Goal: Information Seeking & Learning: Find contact information

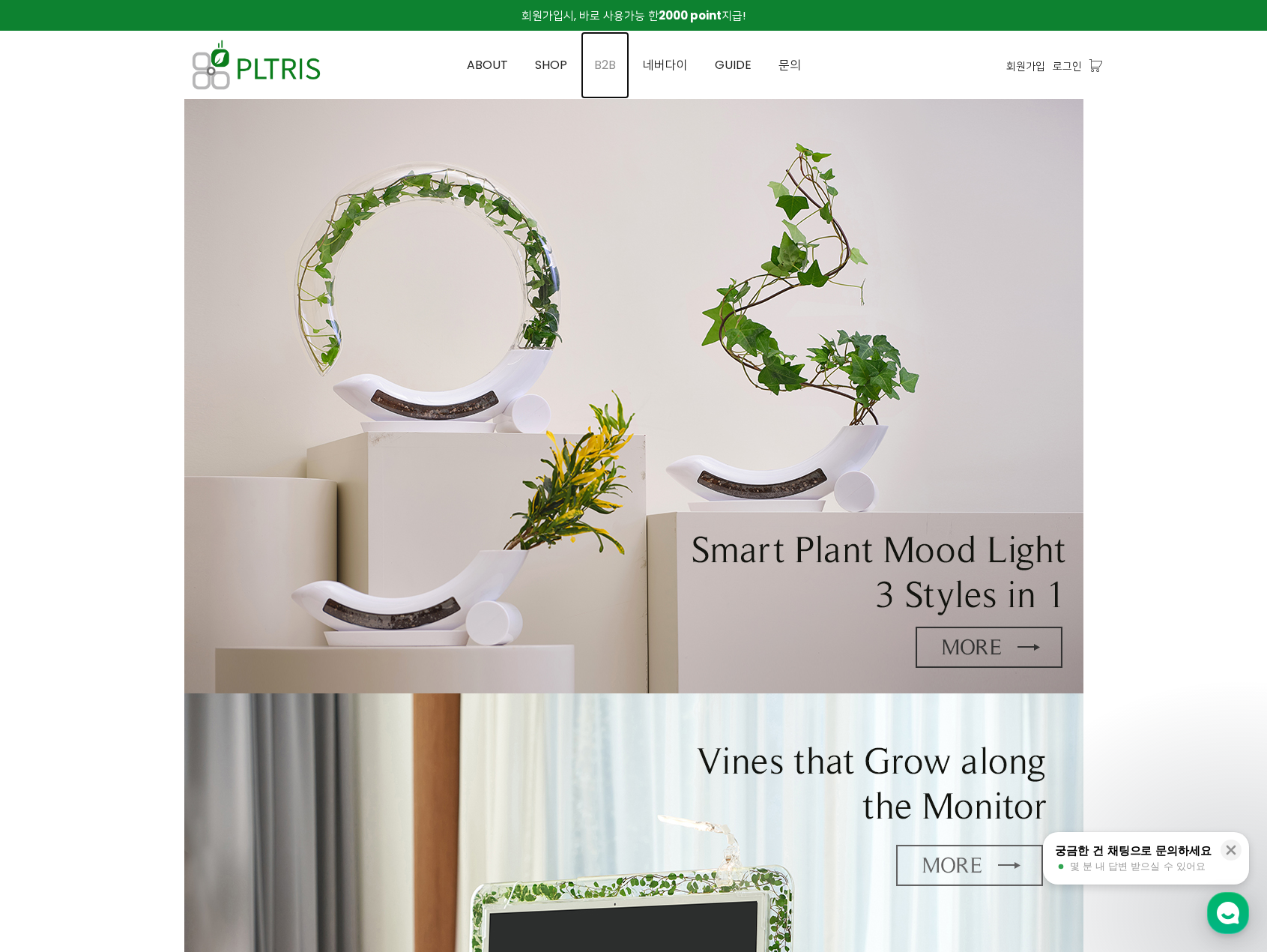
click at [596, 65] on span "B2B" at bounding box center [605, 65] width 21 height 17
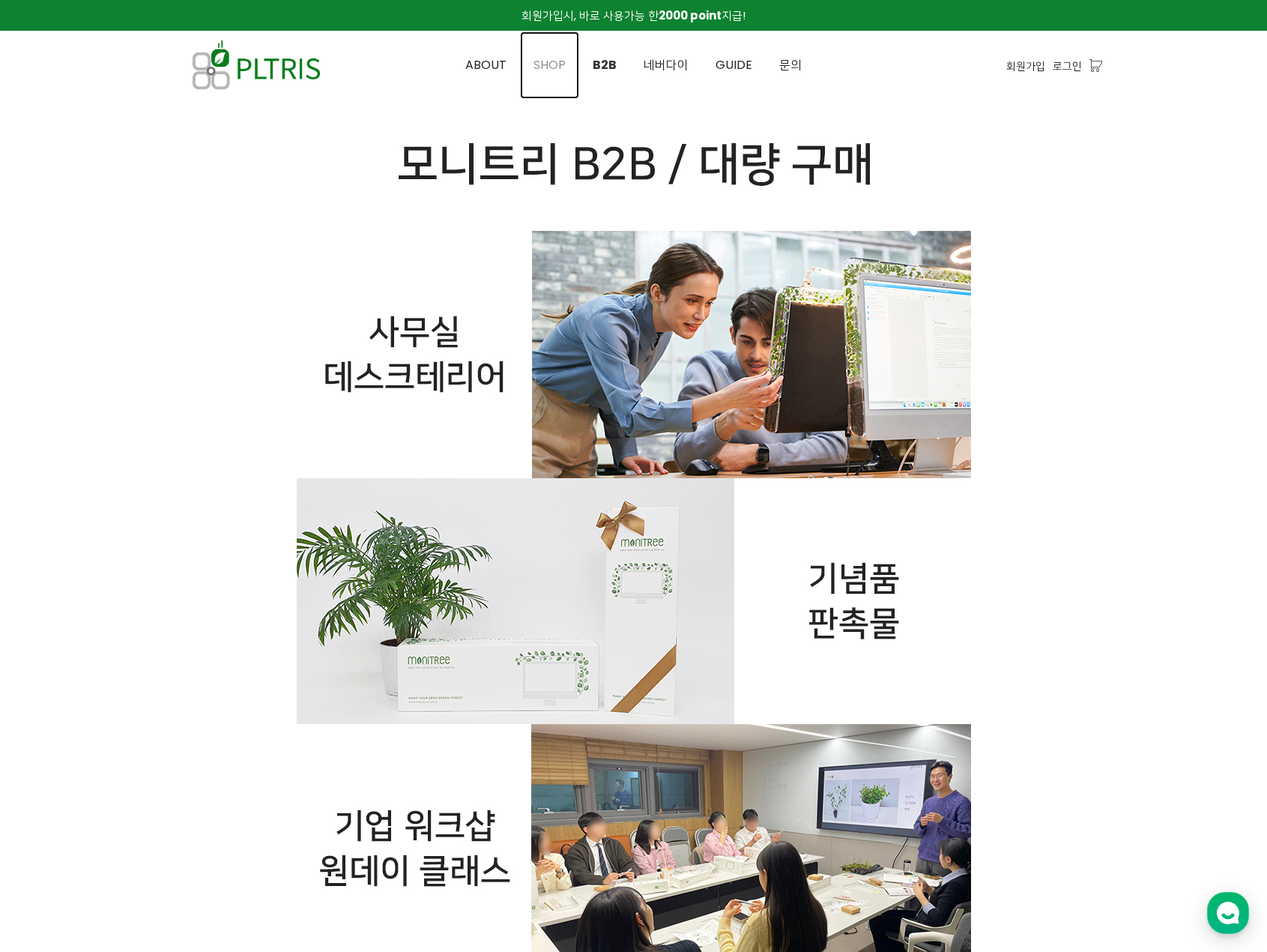
click at [546, 58] on span "SHOP" at bounding box center [549, 65] width 32 height 17
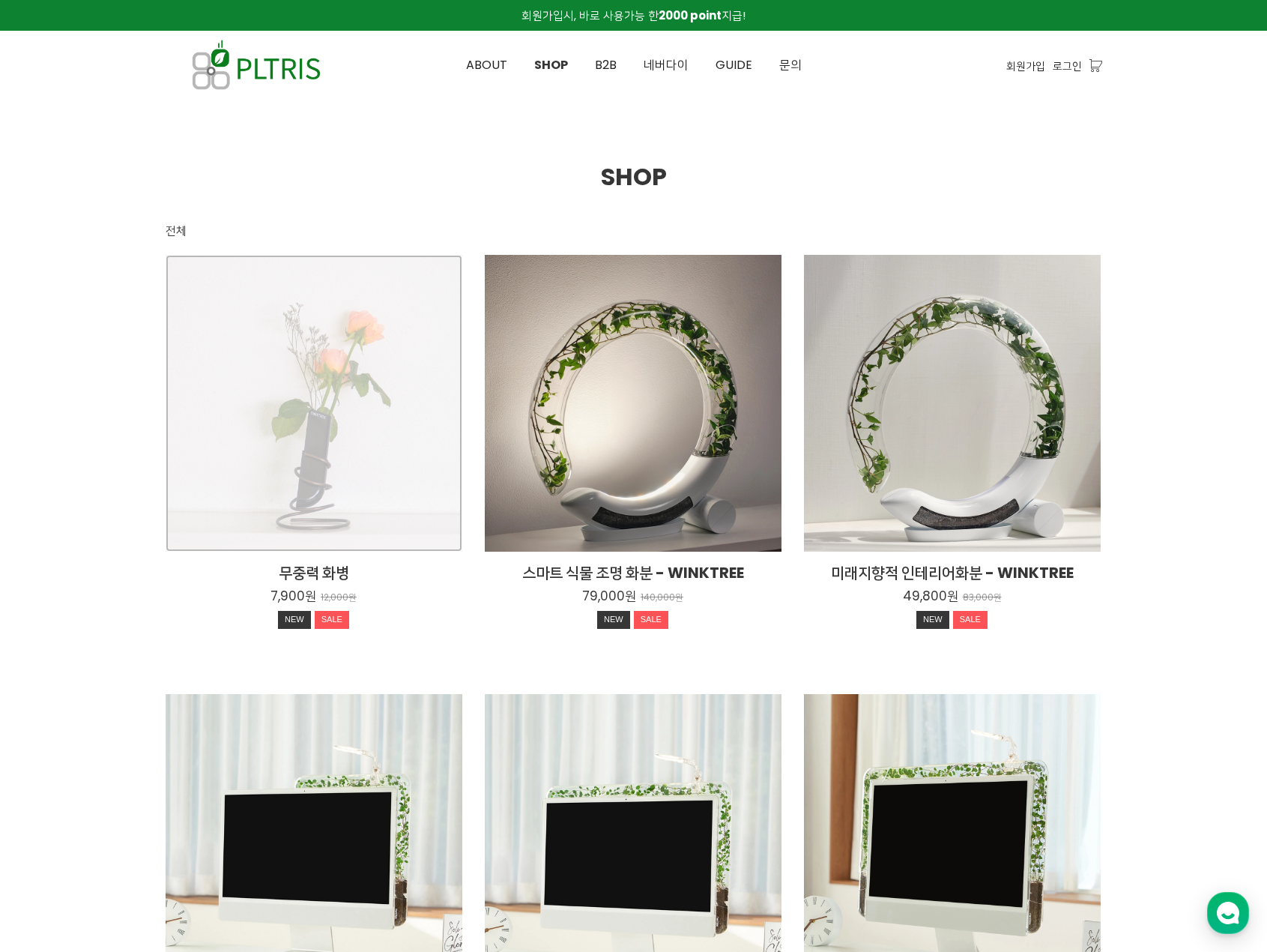
click at [343, 375] on div "무중력 화병 7,900원 12,000원 NEW SALE" at bounding box center [314, 403] width 297 height 297
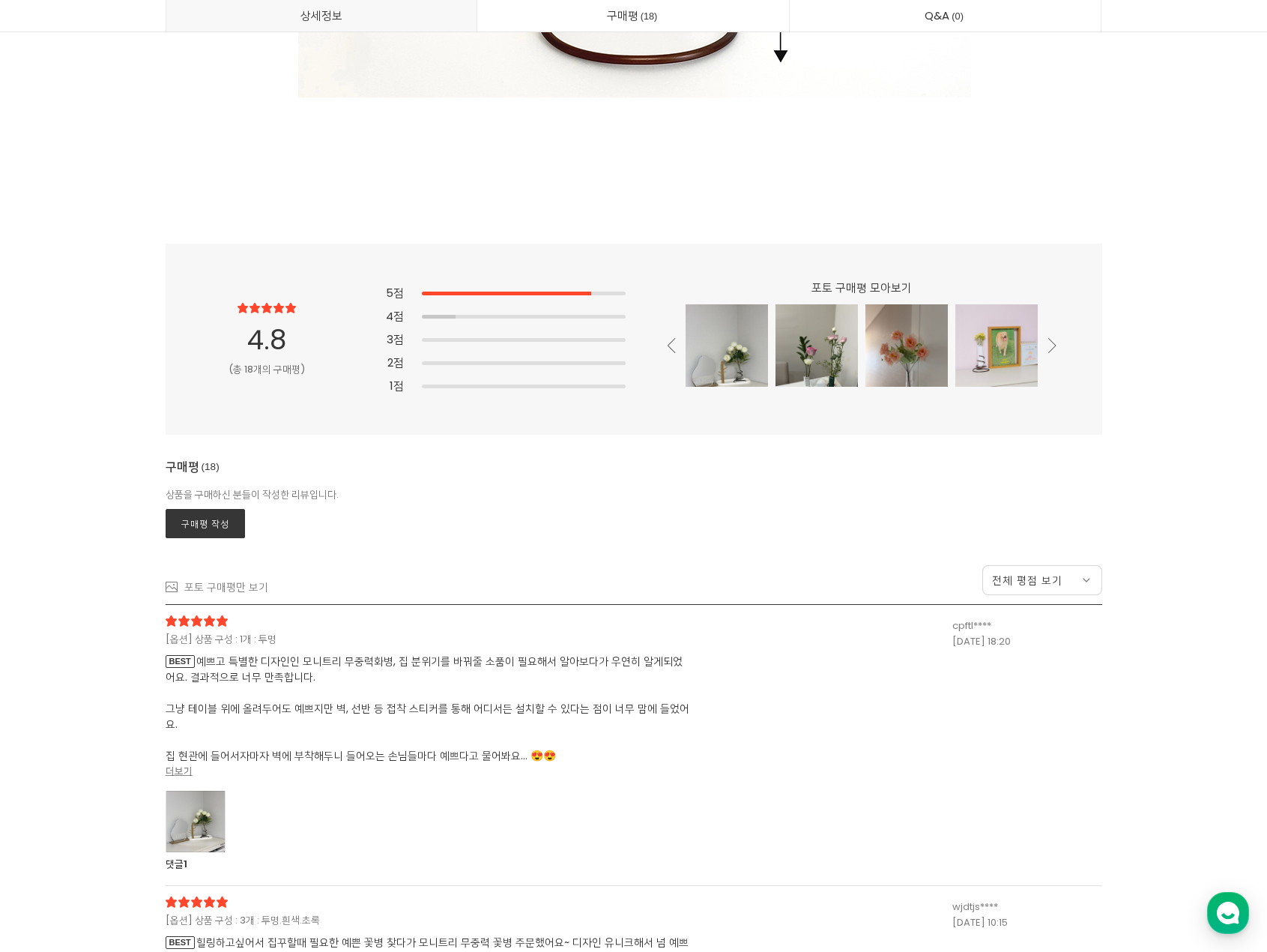
scroll to position [13861, 0]
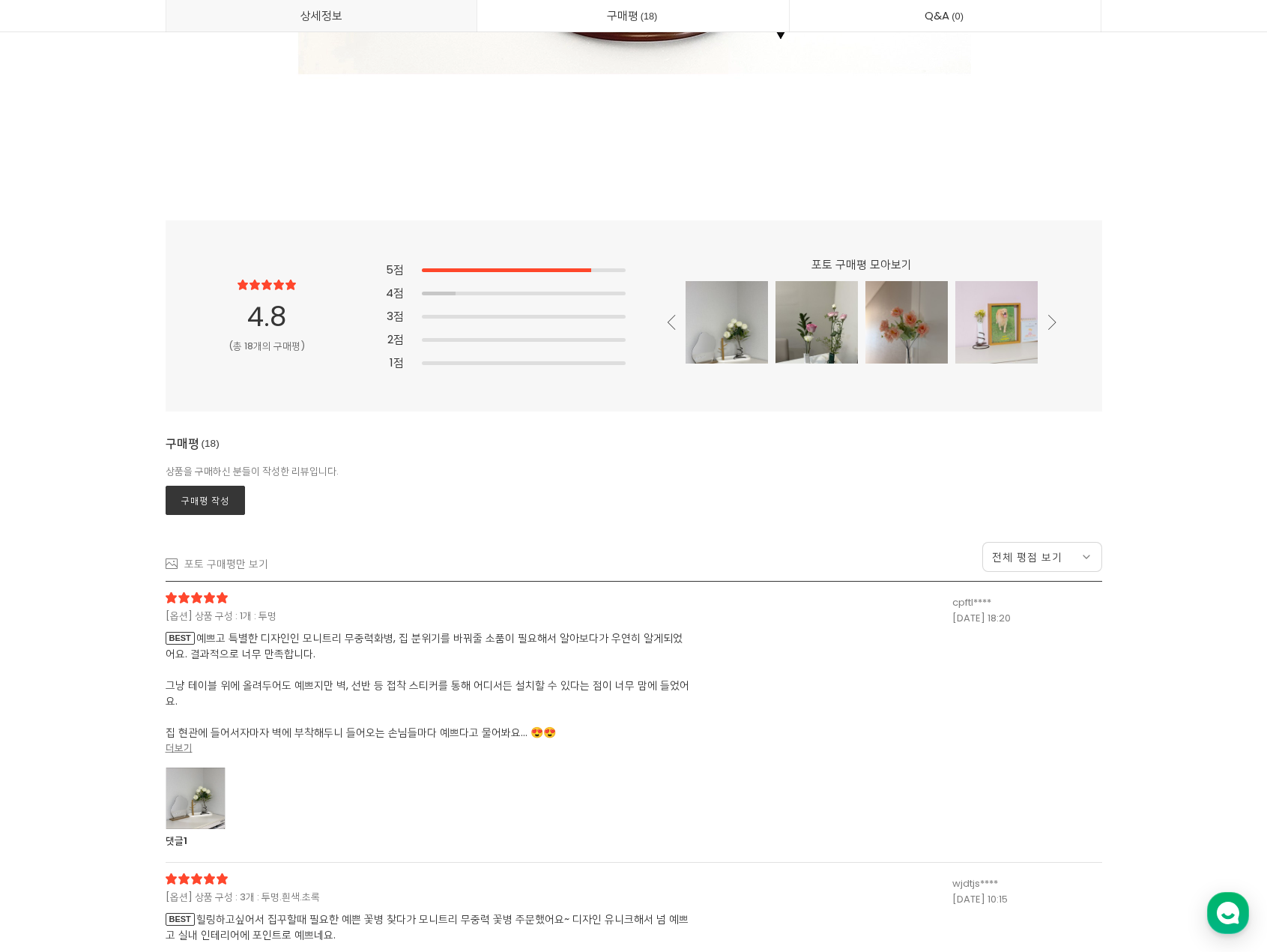
click at [216, 792] on div at bounding box center [195, 798] width 60 height 61
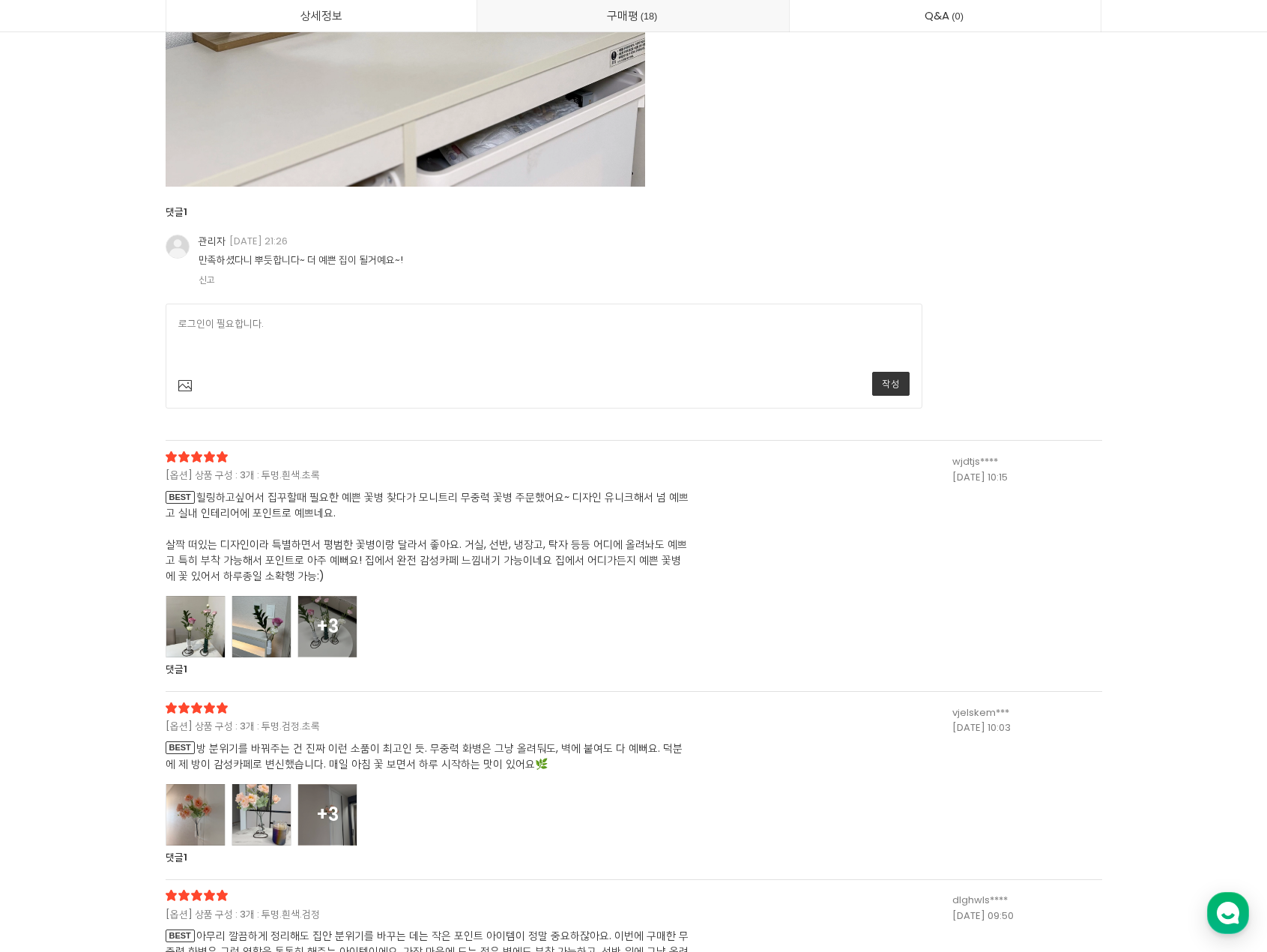
scroll to position [15136, 0]
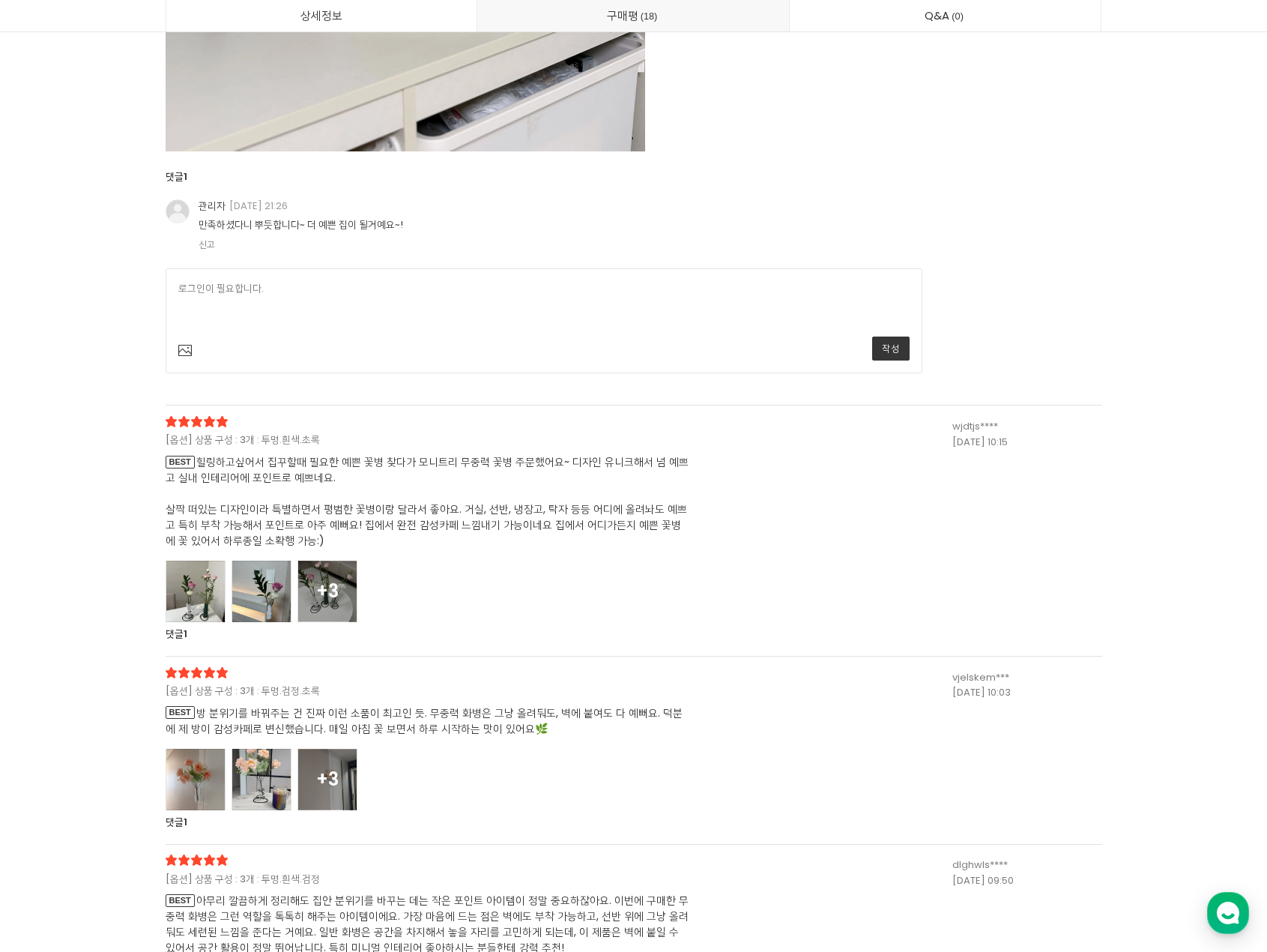
click at [199, 577] on div at bounding box center [195, 591] width 60 height 61
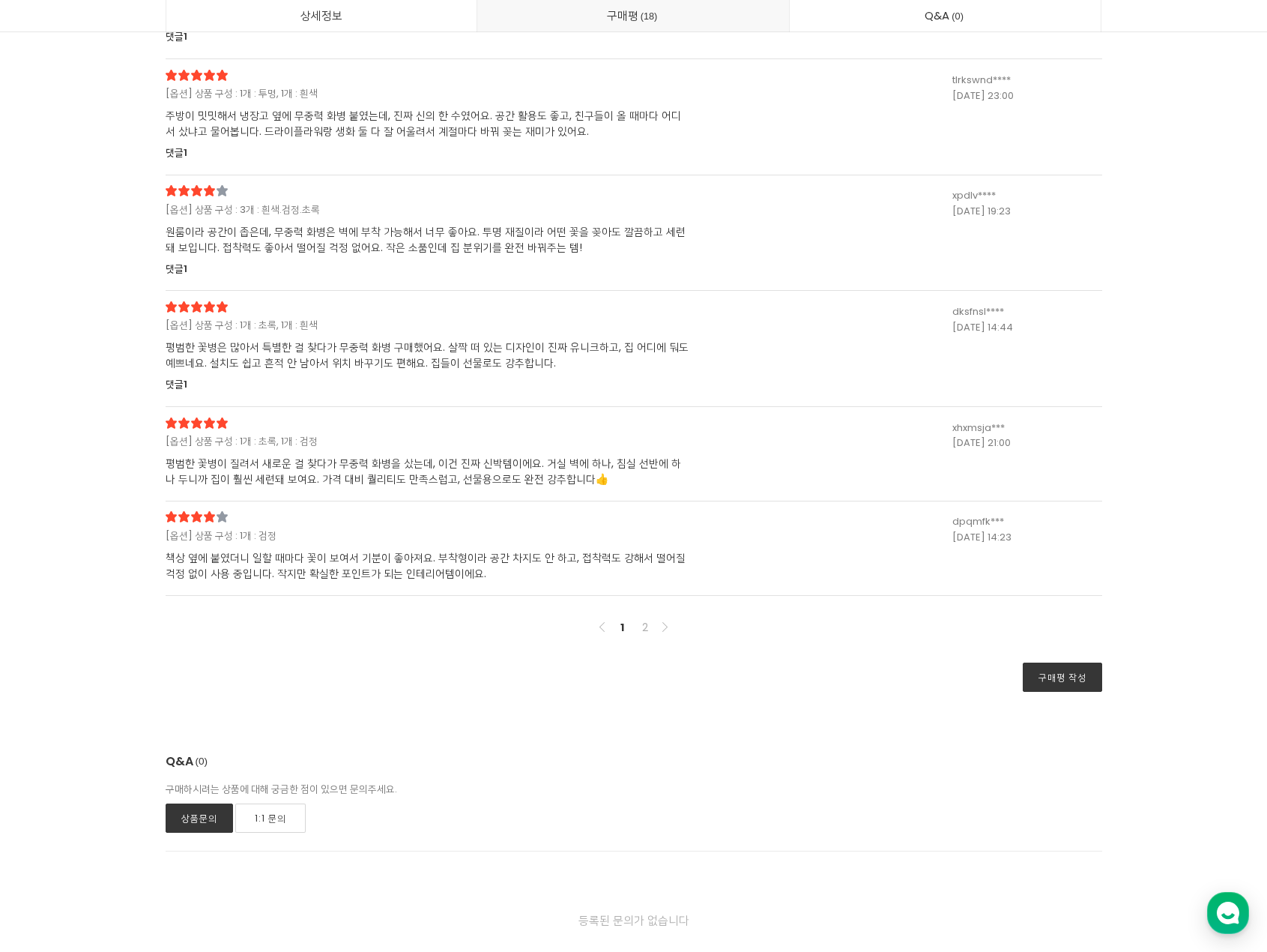
scroll to position [19780, 0]
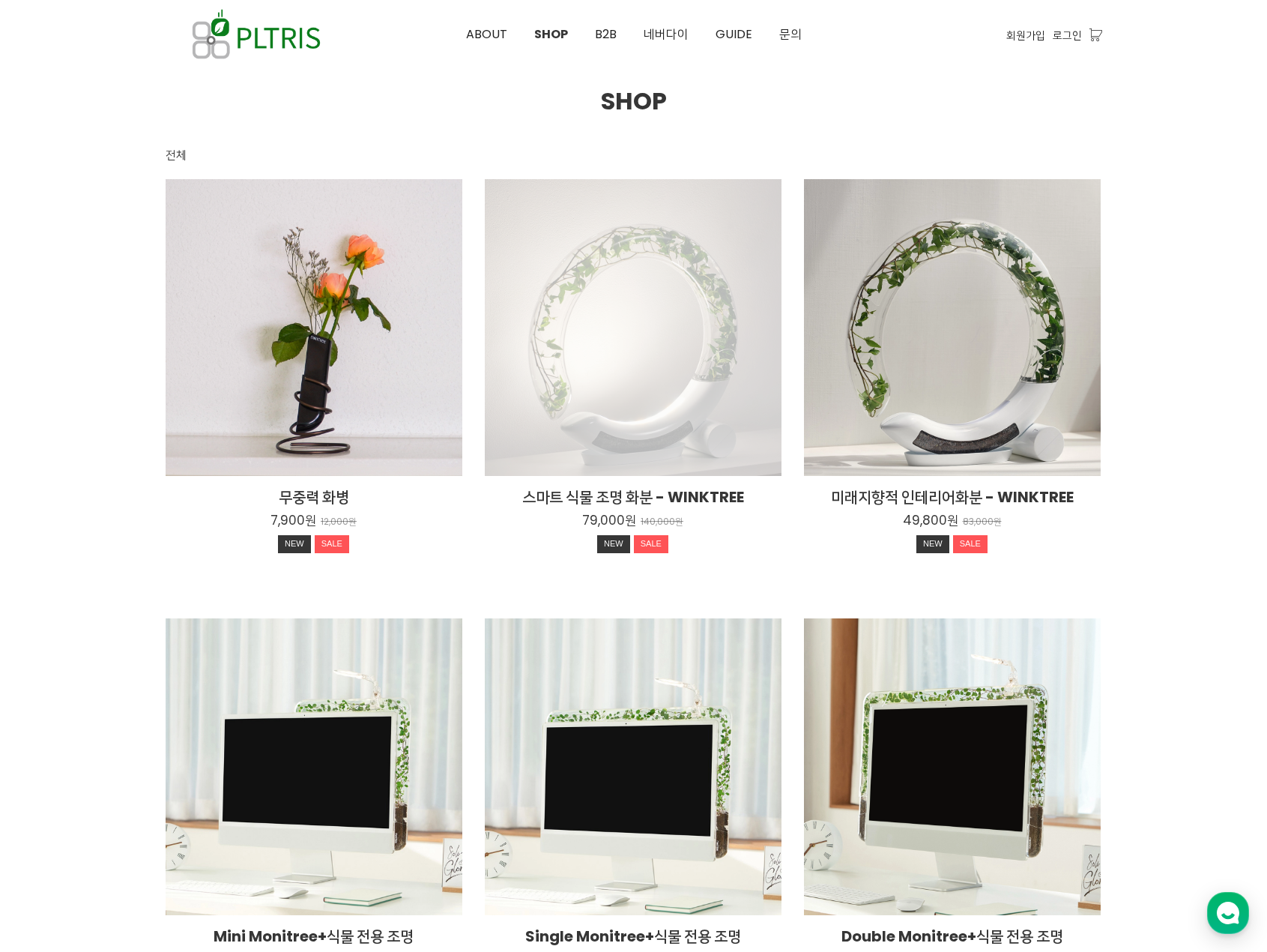
scroll to position [150, 0]
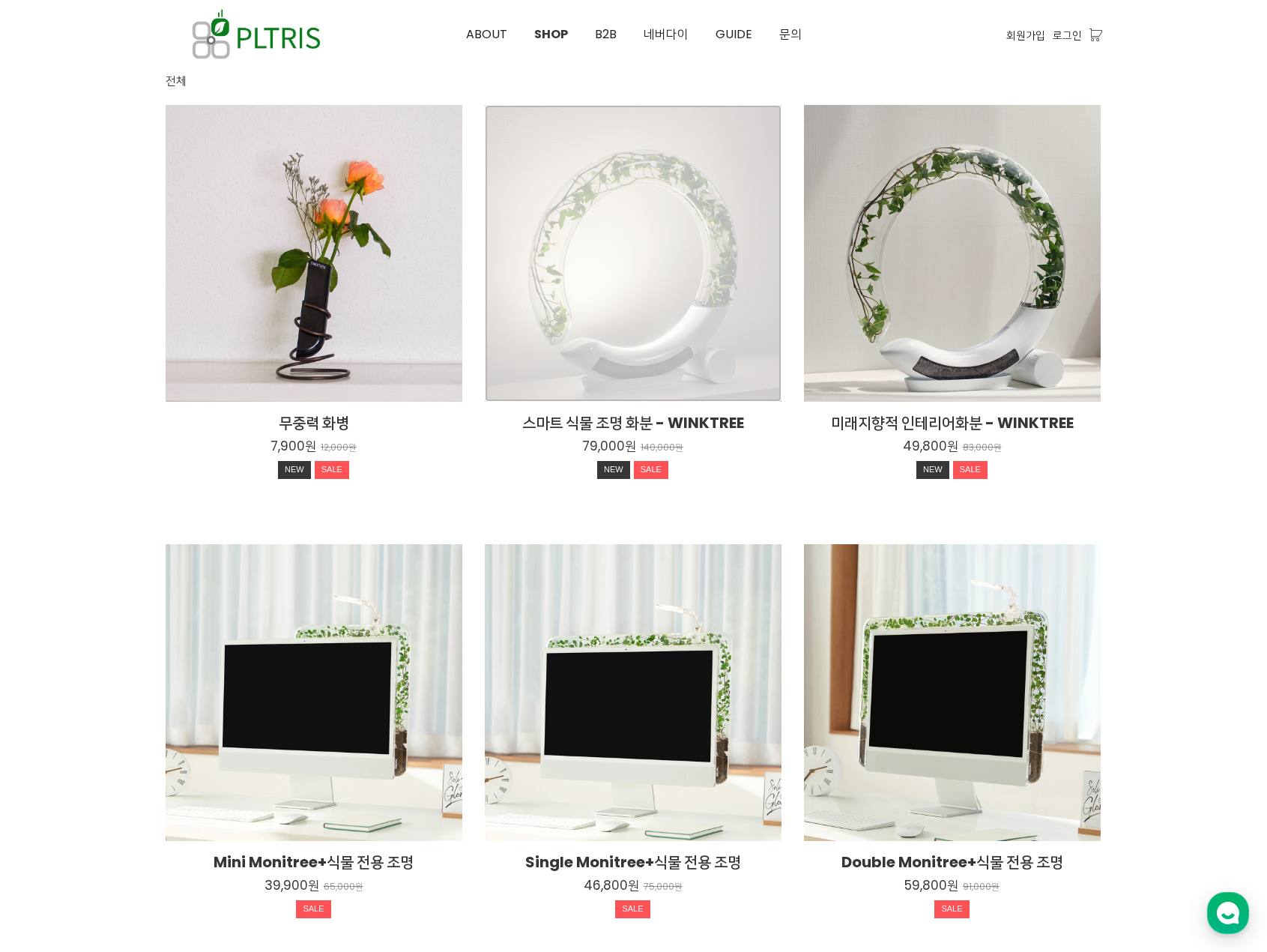
click at [532, 348] on div "스마트 식물 조명 화분 - WINKTREE 79,000원 140,000원 NEW SALE" at bounding box center [633, 253] width 297 height 297
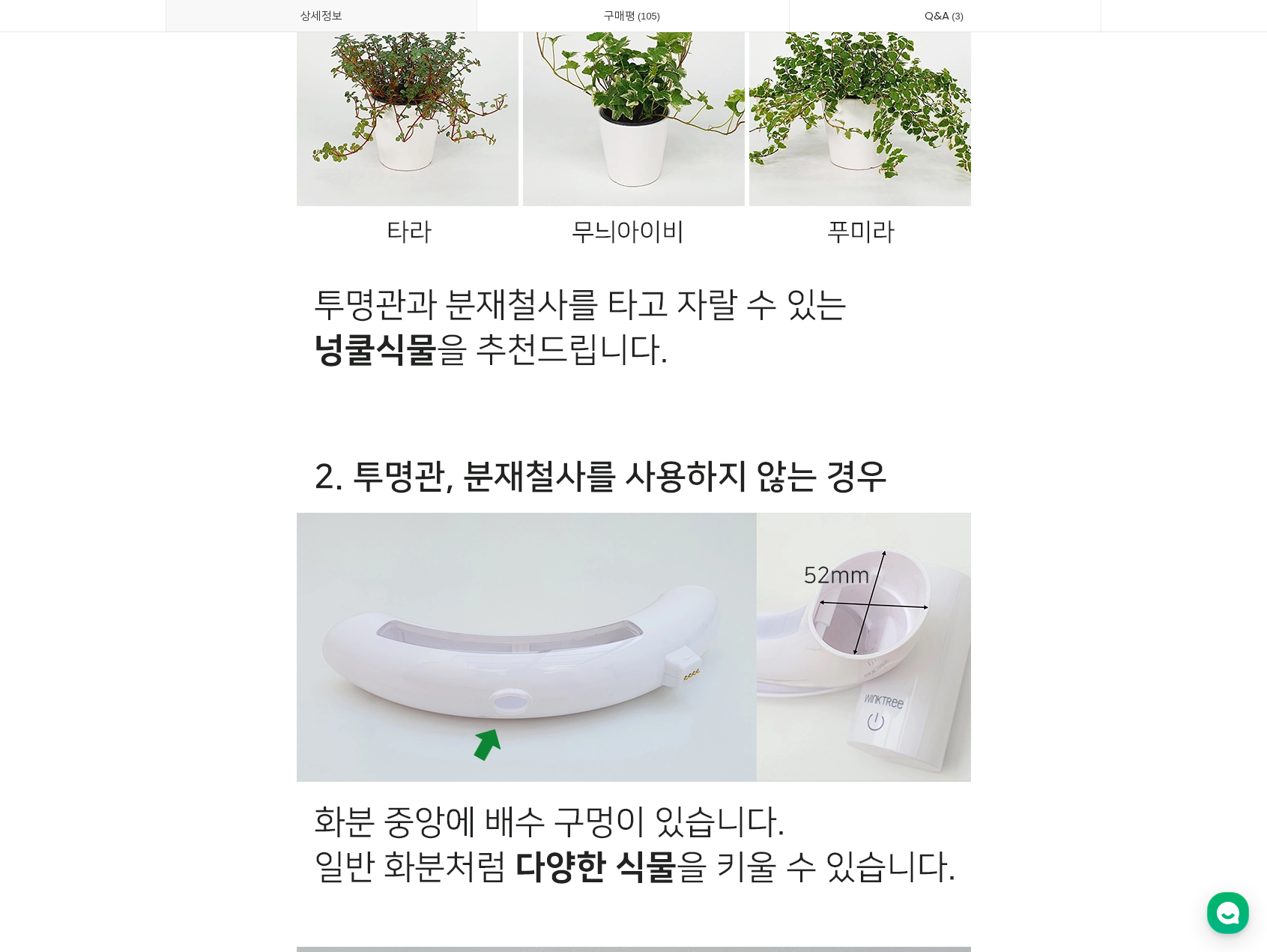
scroll to position [33867, 0]
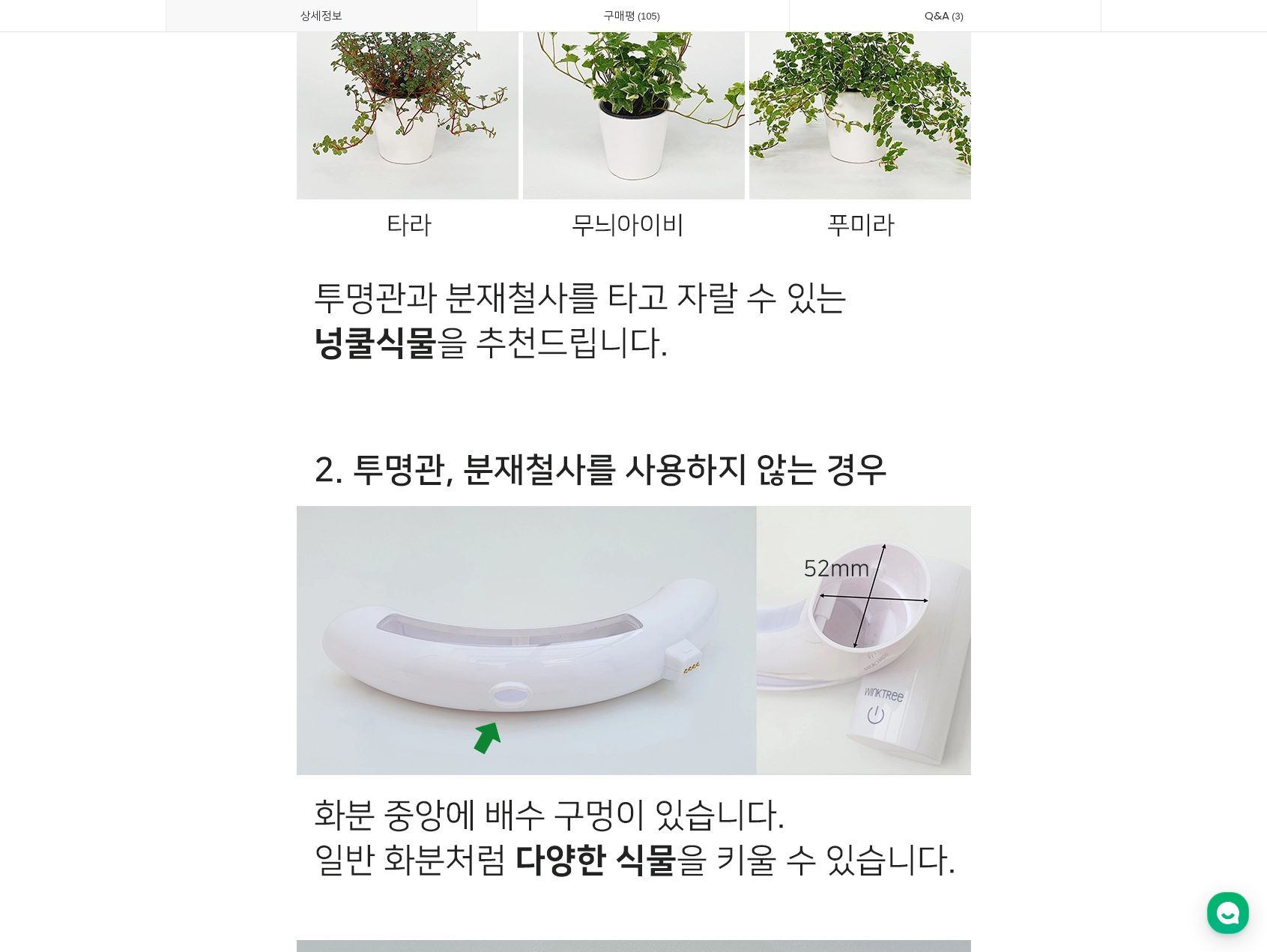
drag, startPoint x: 967, startPoint y: 550, endPoint x: 1019, endPoint y: 456, distance: 107.4
click at [1019, 456] on p at bounding box center [634, 395] width 937 height 3406
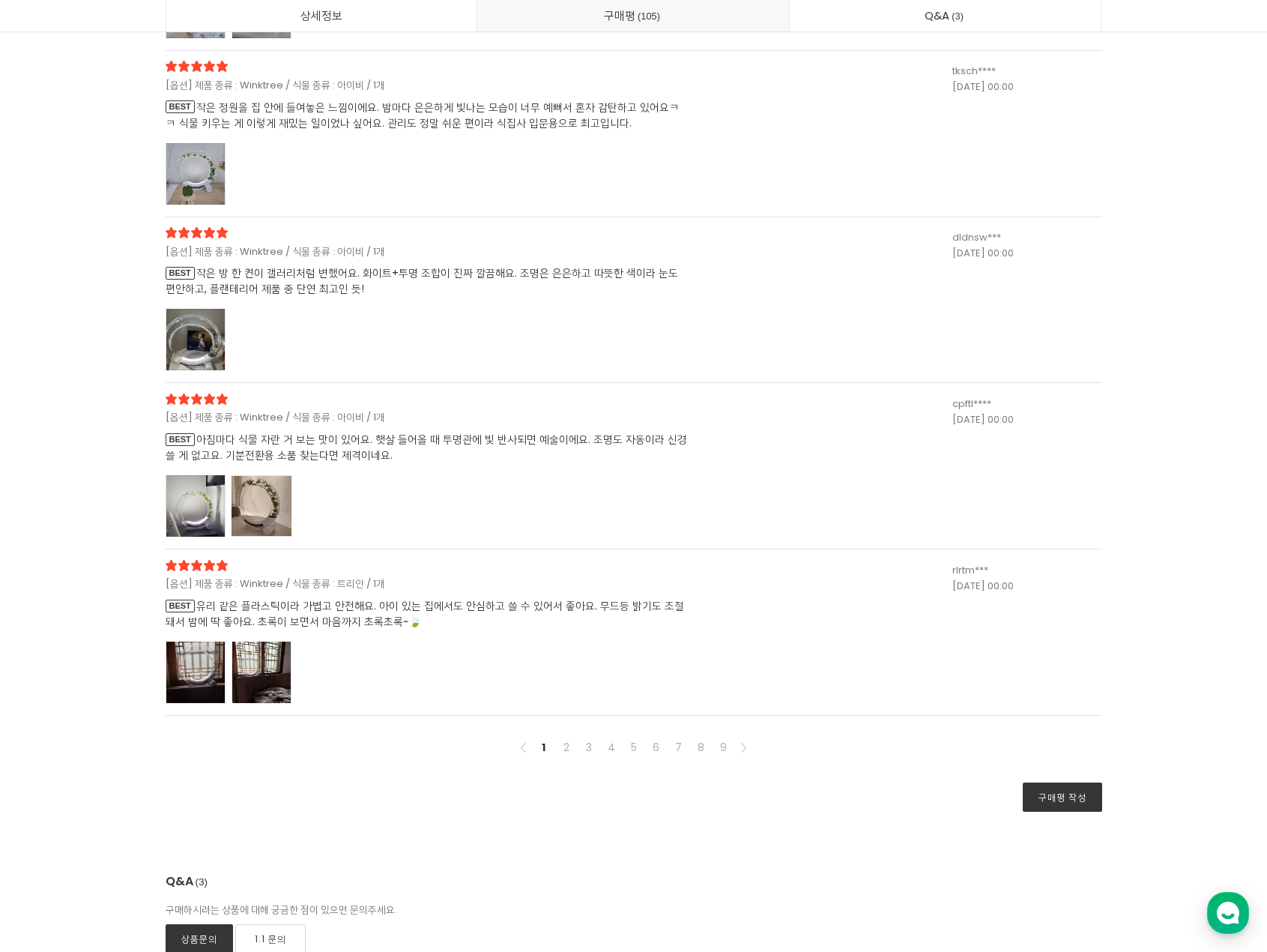
scroll to position [37463, 0]
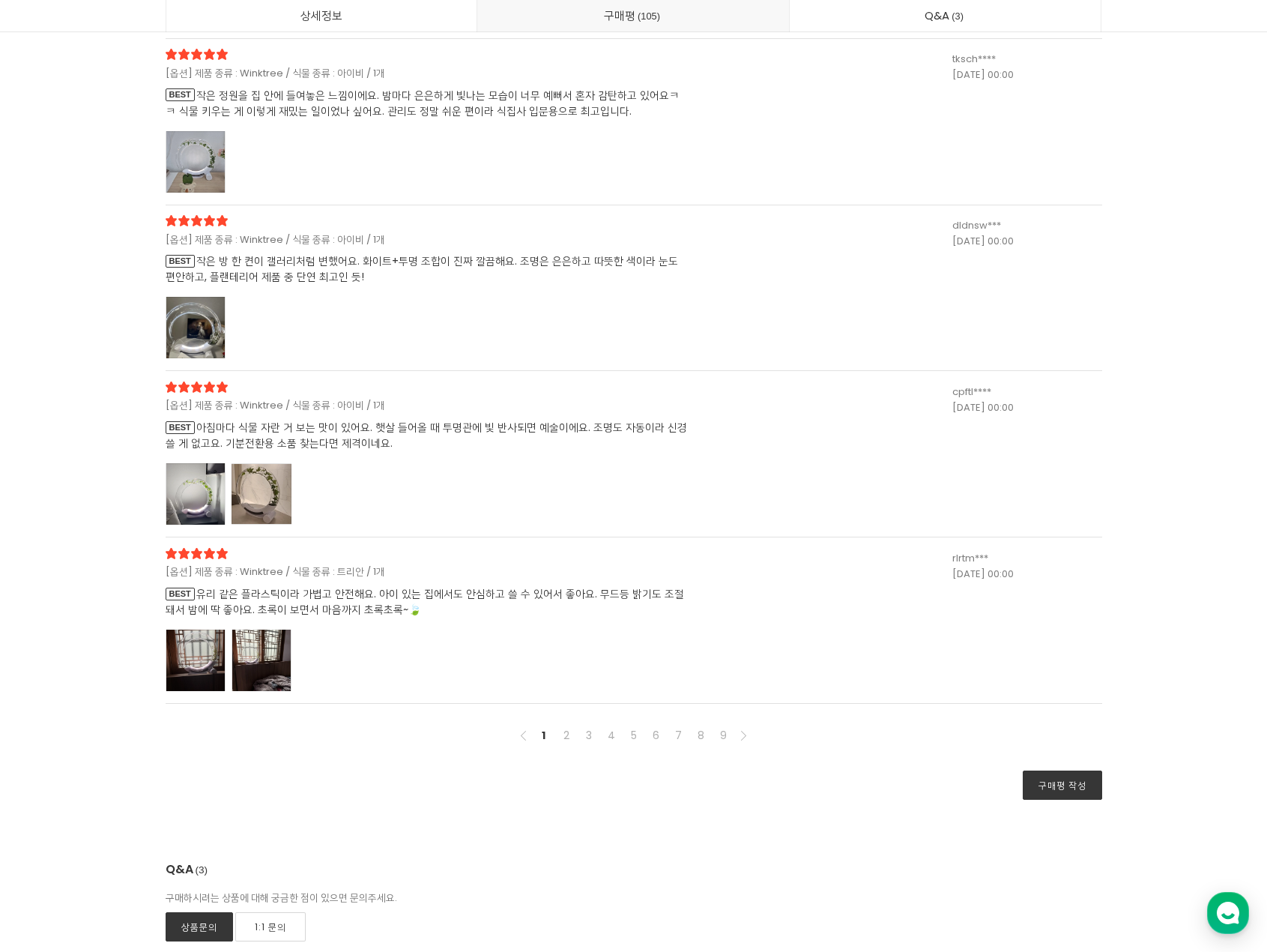
click at [196, 645] on div at bounding box center [195, 660] width 60 height 61
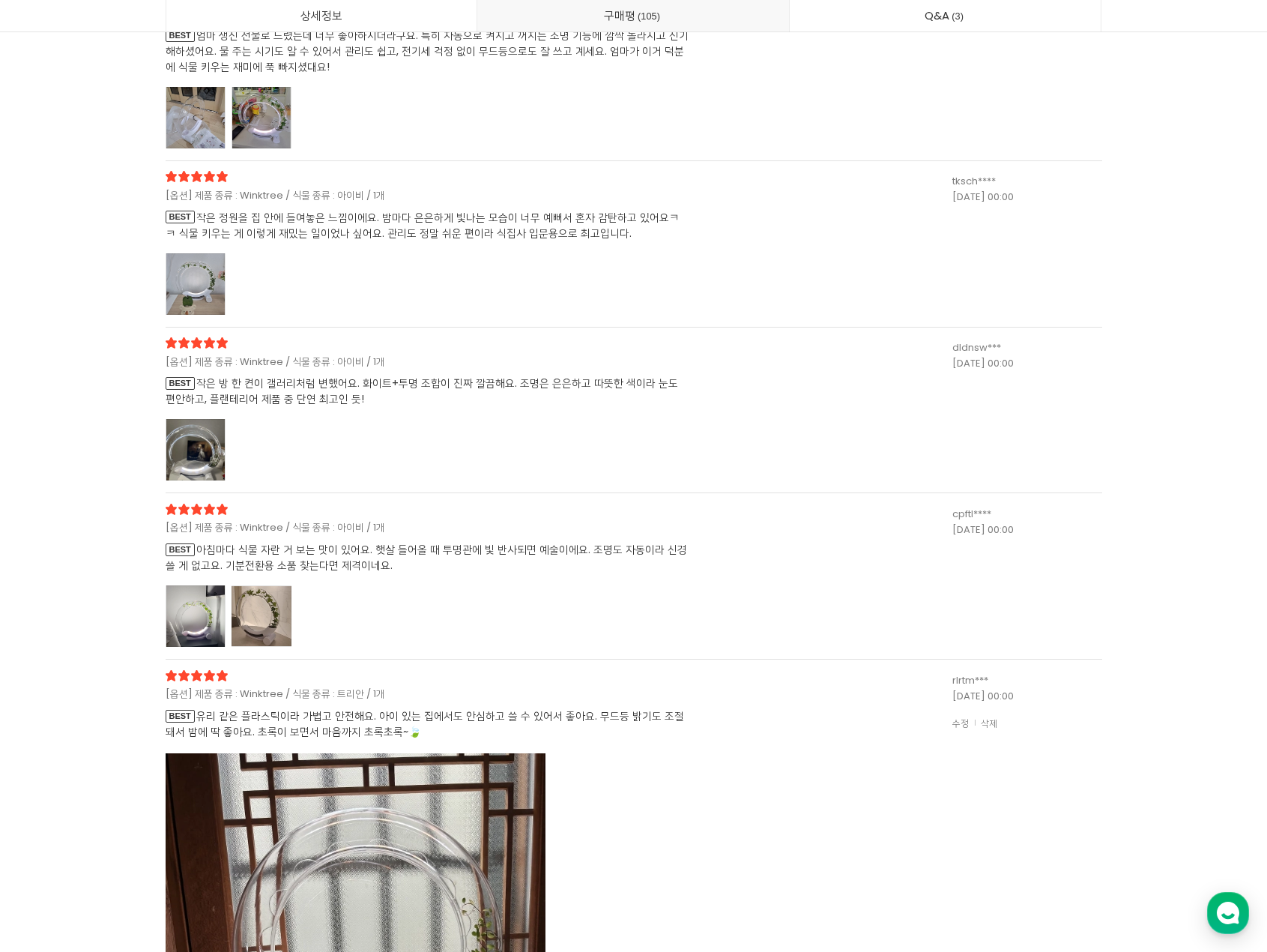
scroll to position [37239, 0]
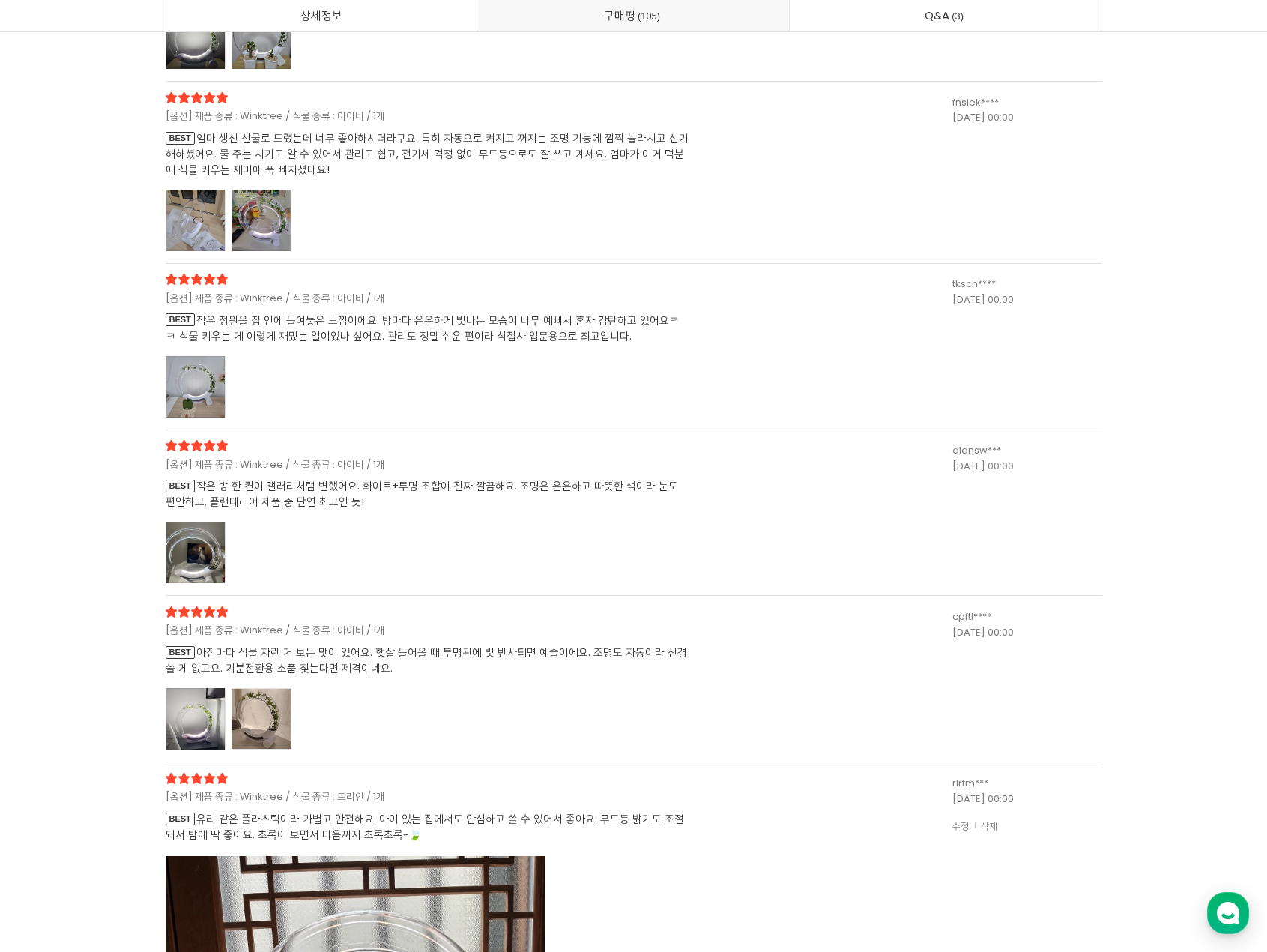
click at [208, 560] on div at bounding box center [195, 552] width 60 height 61
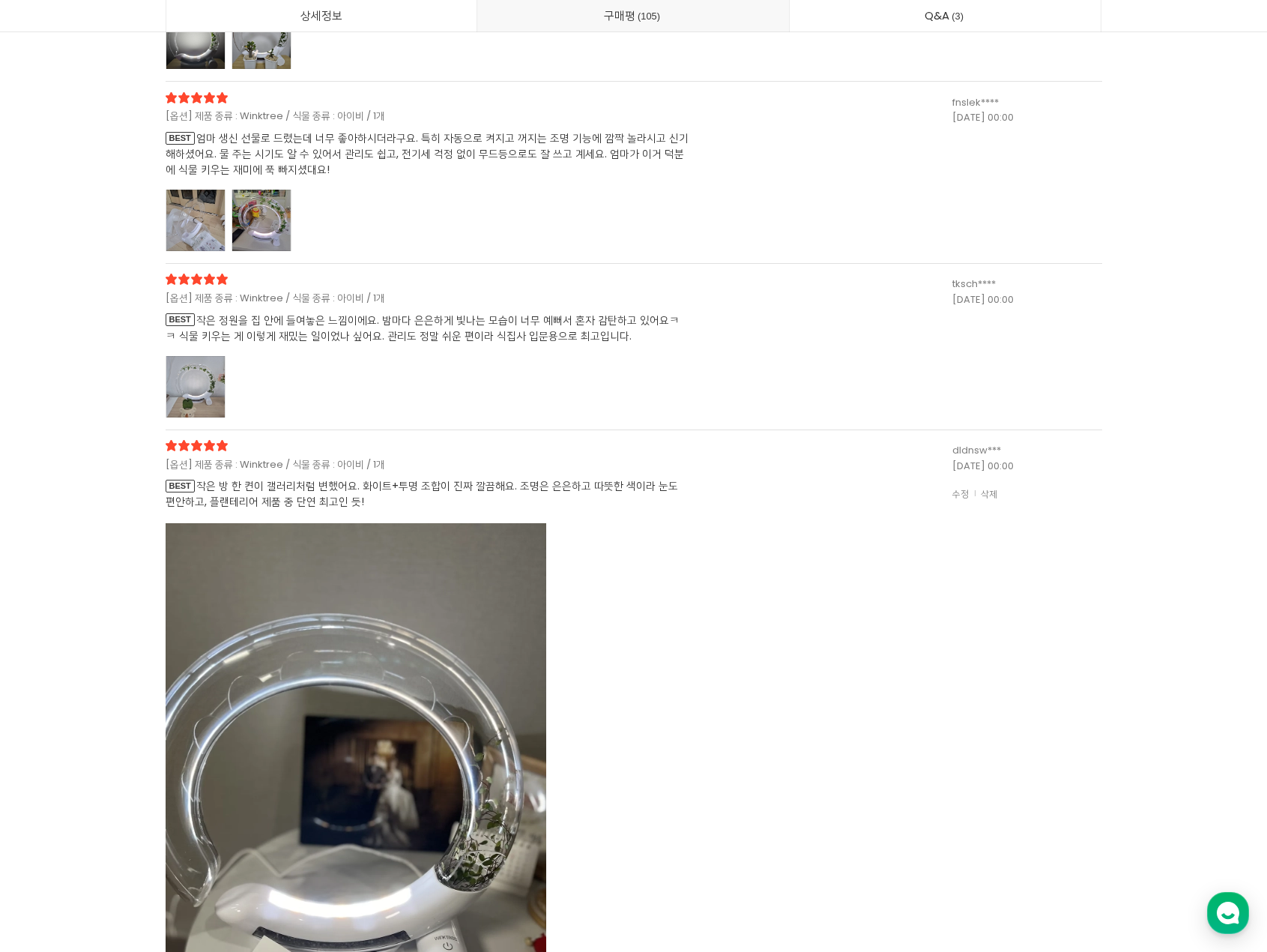
click at [208, 386] on div at bounding box center [195, 386] width 60 height 61
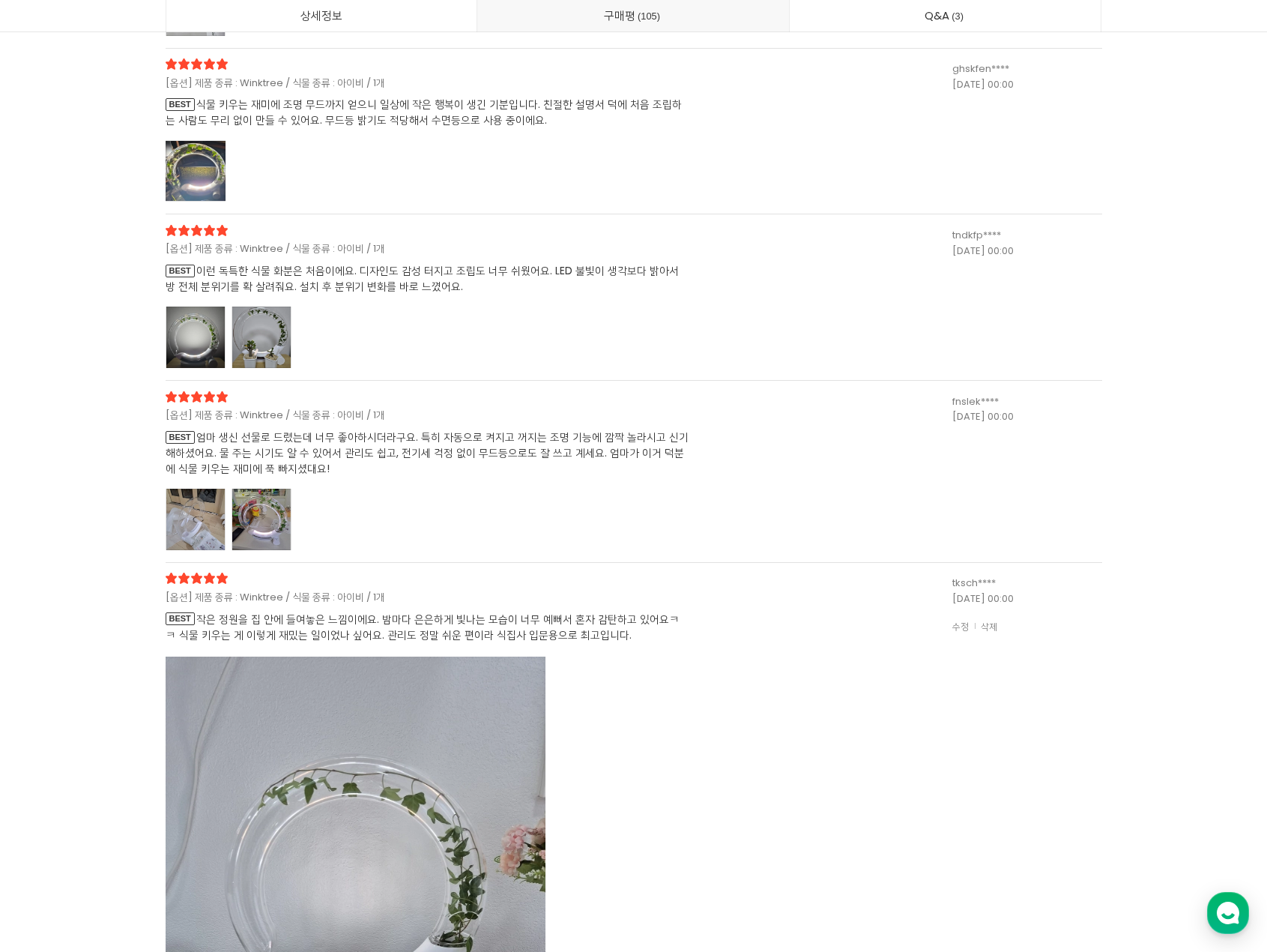
scroll to position [36939, 0]
click at [189, 343] on div at bounding box center [195, 338] width 60 height 61
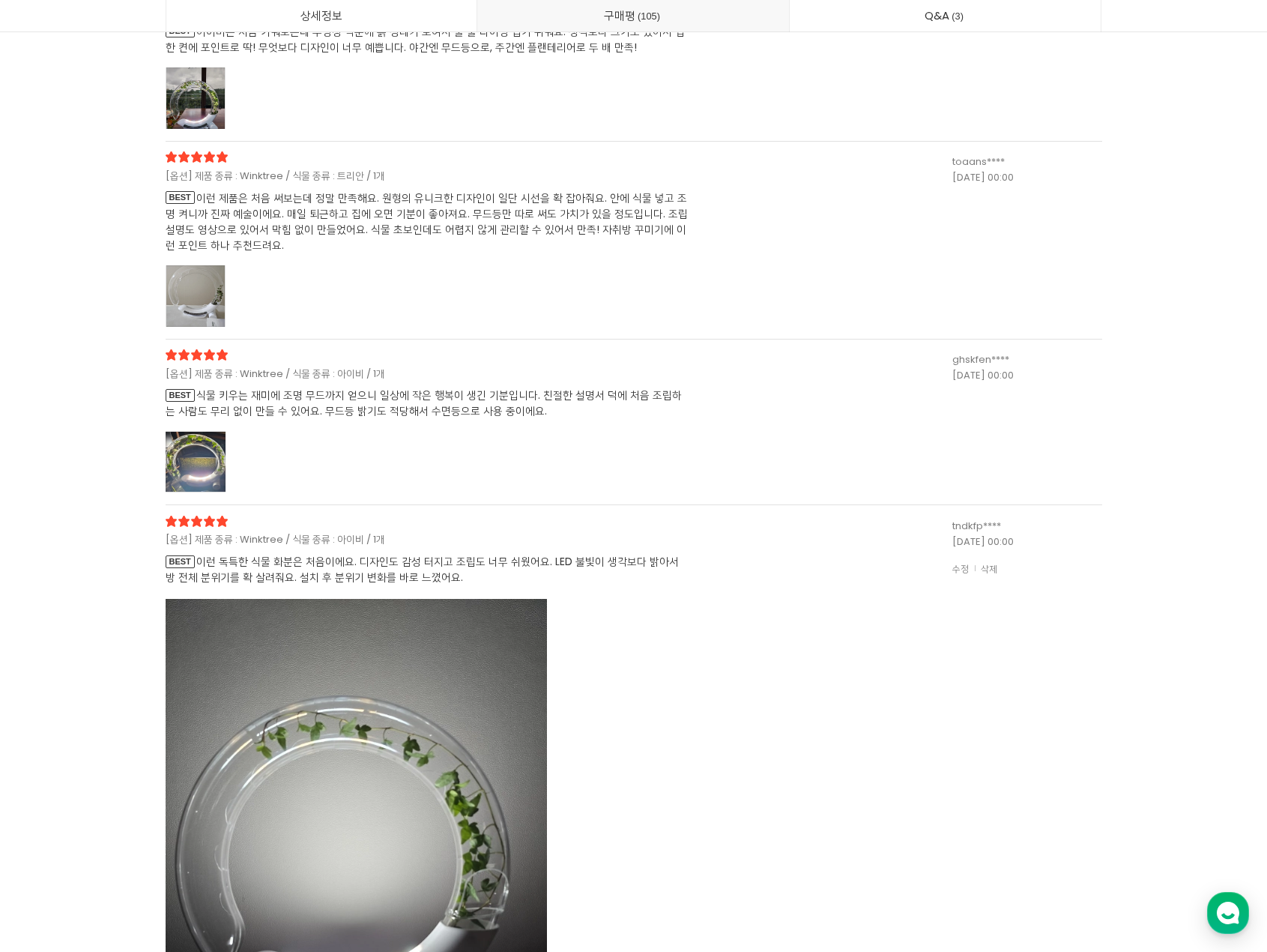
scroll to position [36639, 0]
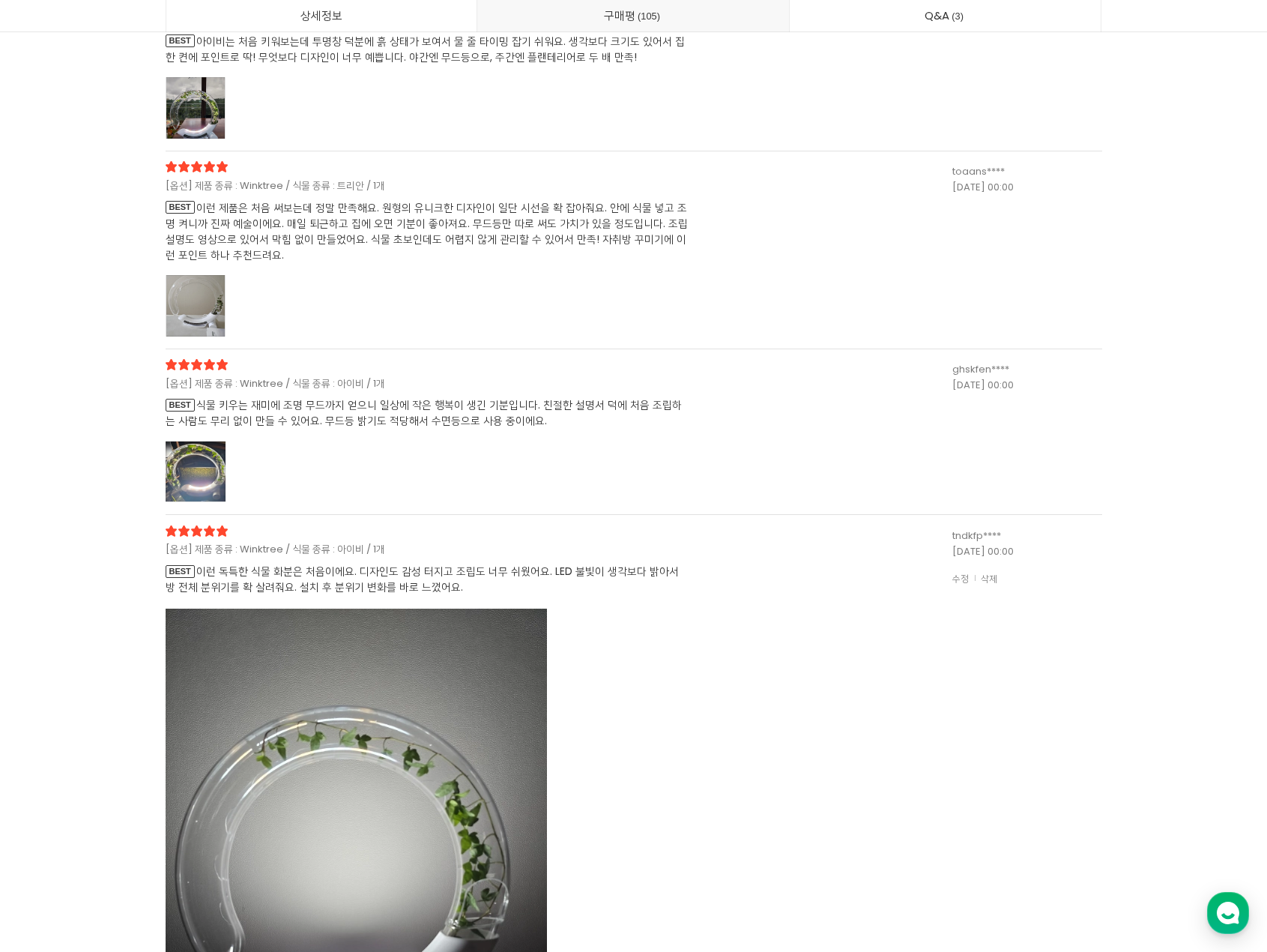
click at [186, 303] on div at bounding box center [195, 305] width 60 height 61
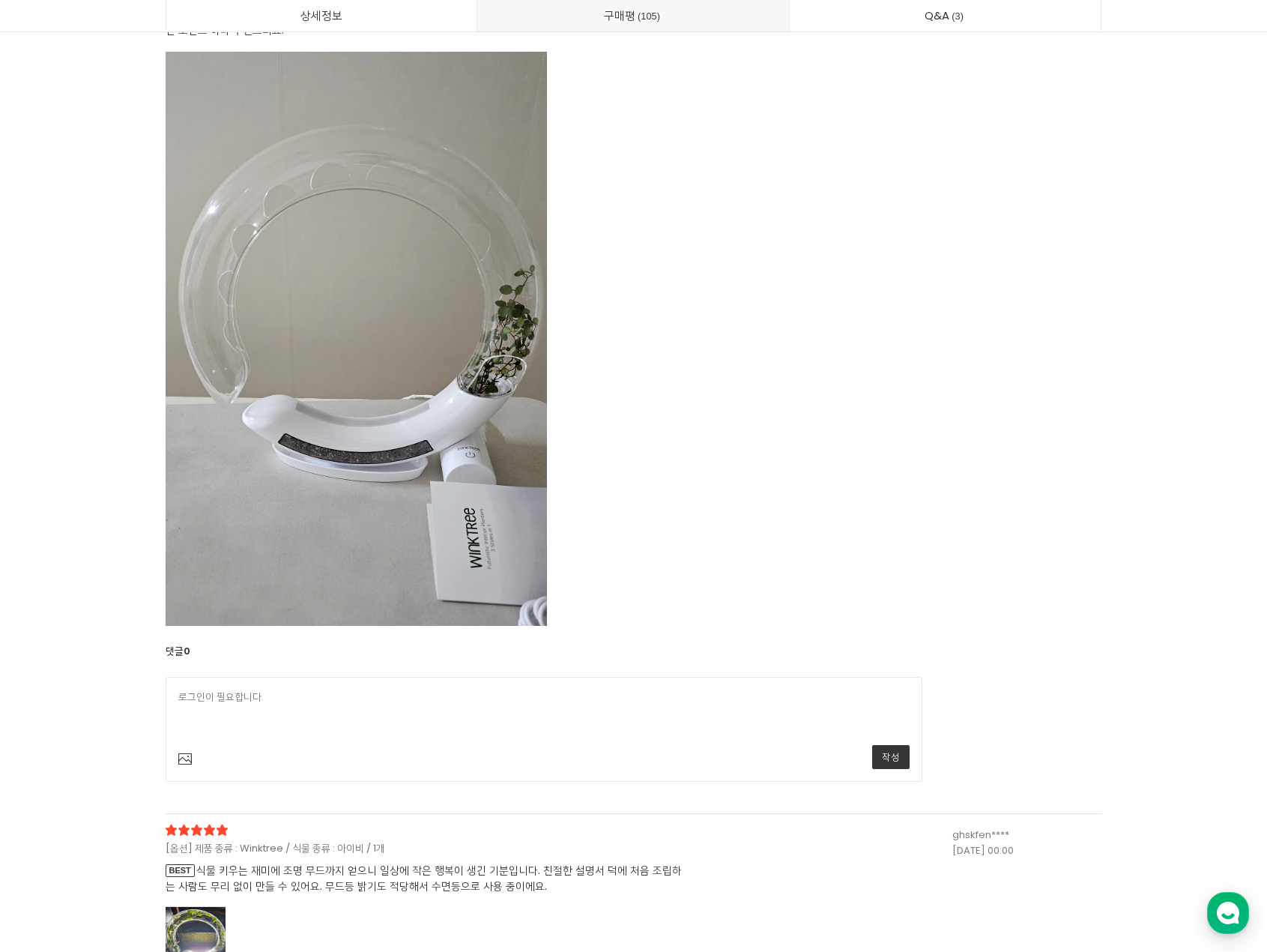
scroll to position [36490, 0]
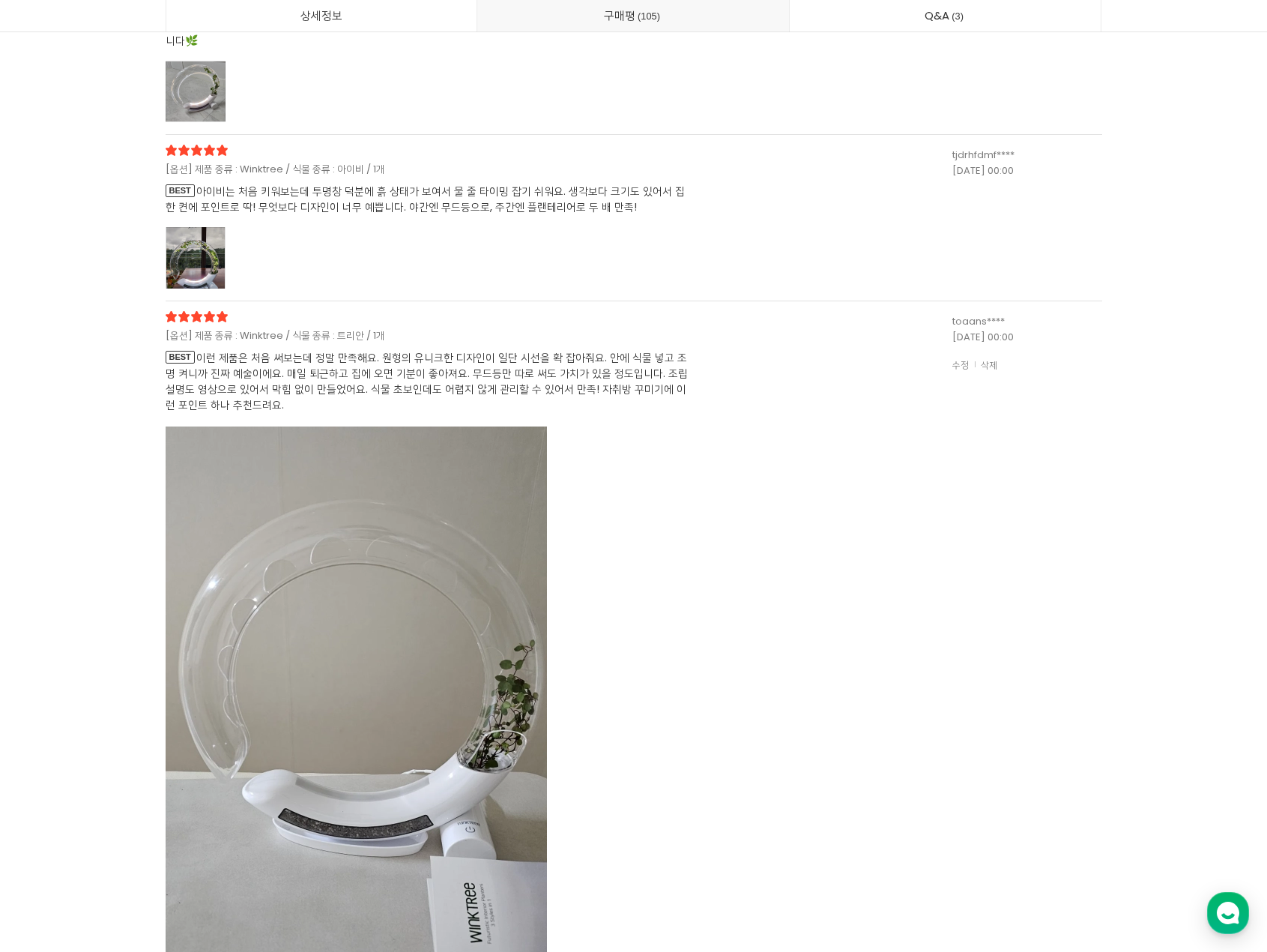
click at [209, 247] on div at bounding box center [195, 258] width 60 height 61
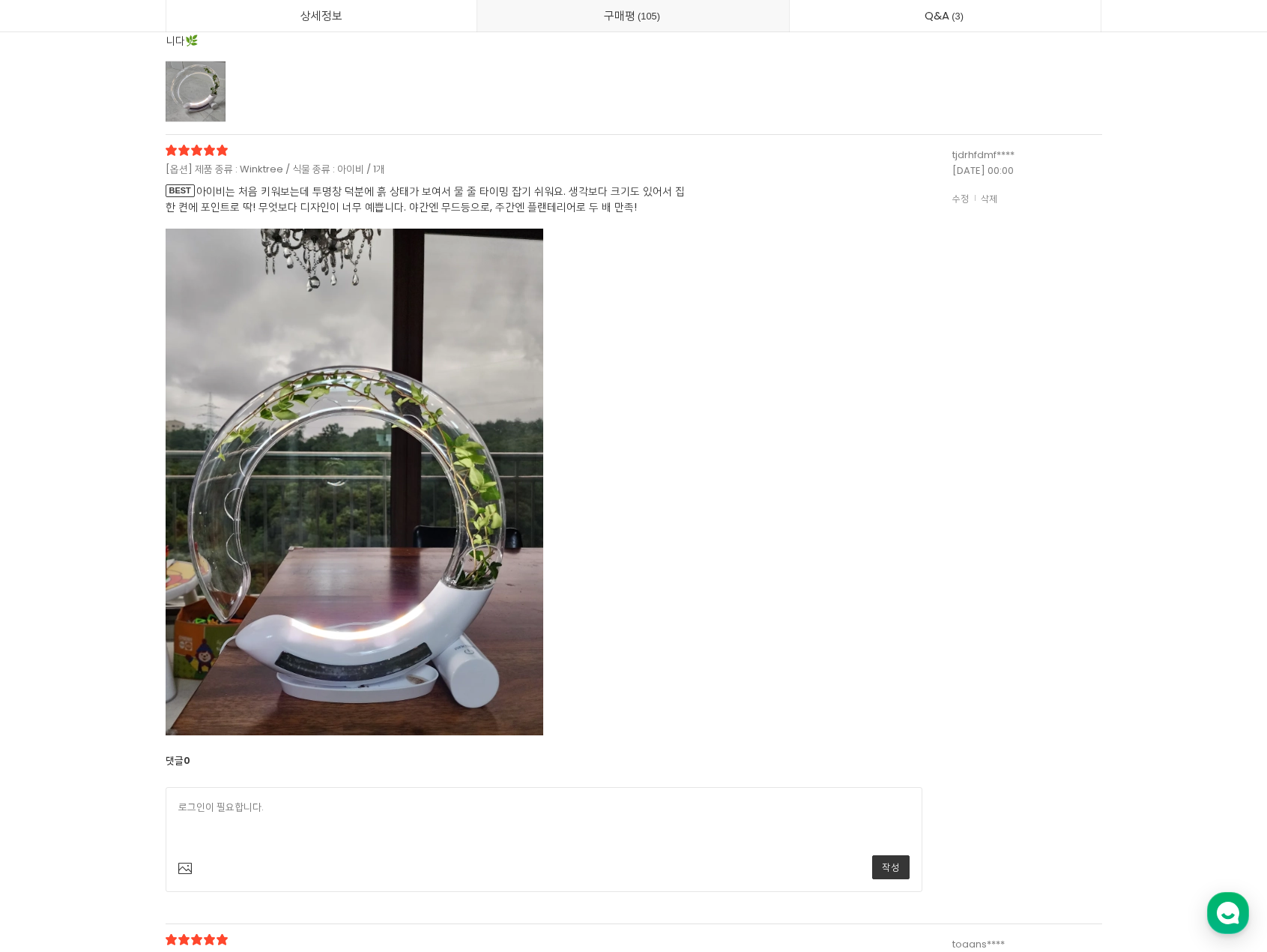
scroll to position [36115, 0]
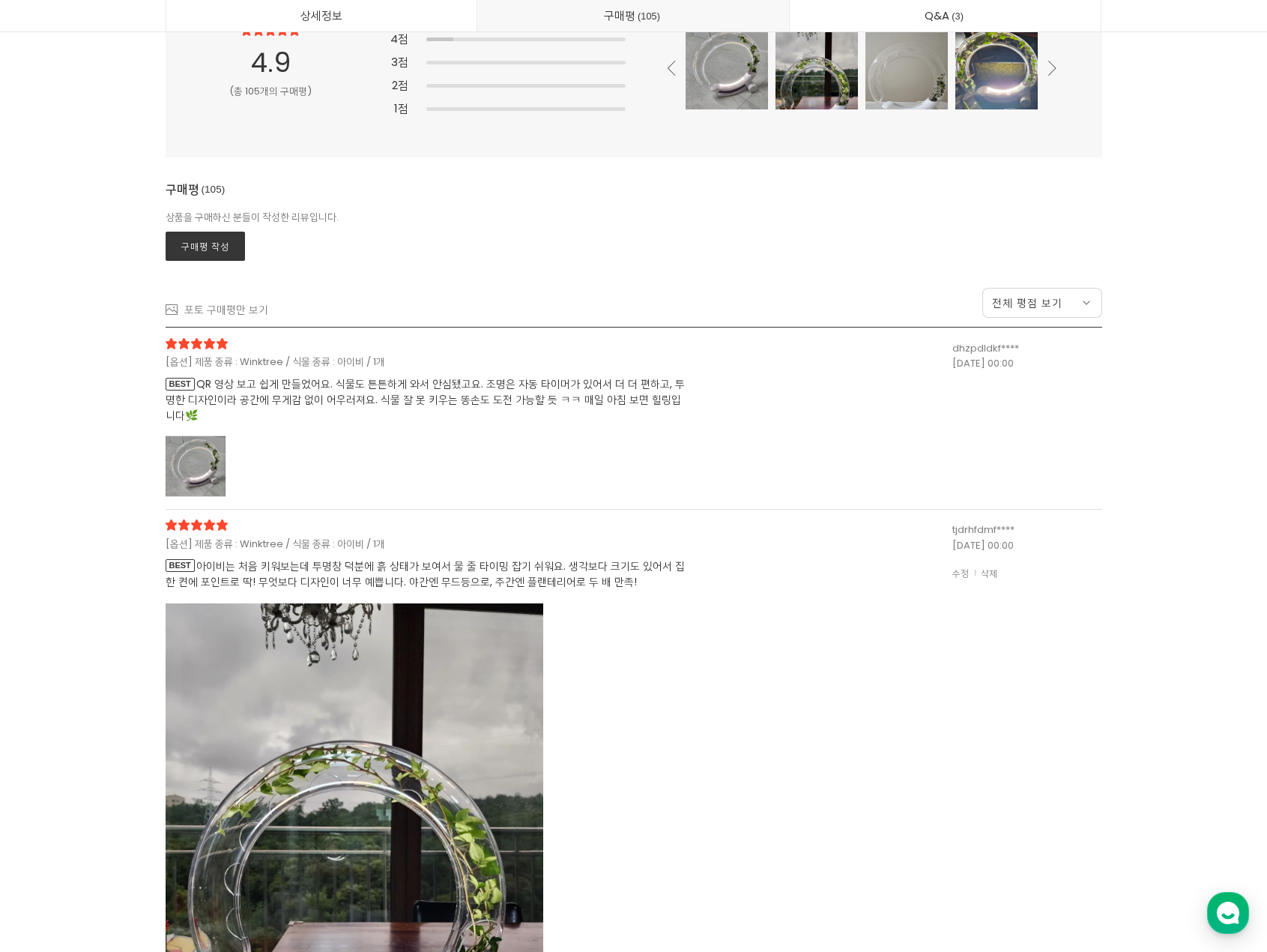
click at [219, 474] on div at bounding box center [195, 466] width 60 height 61
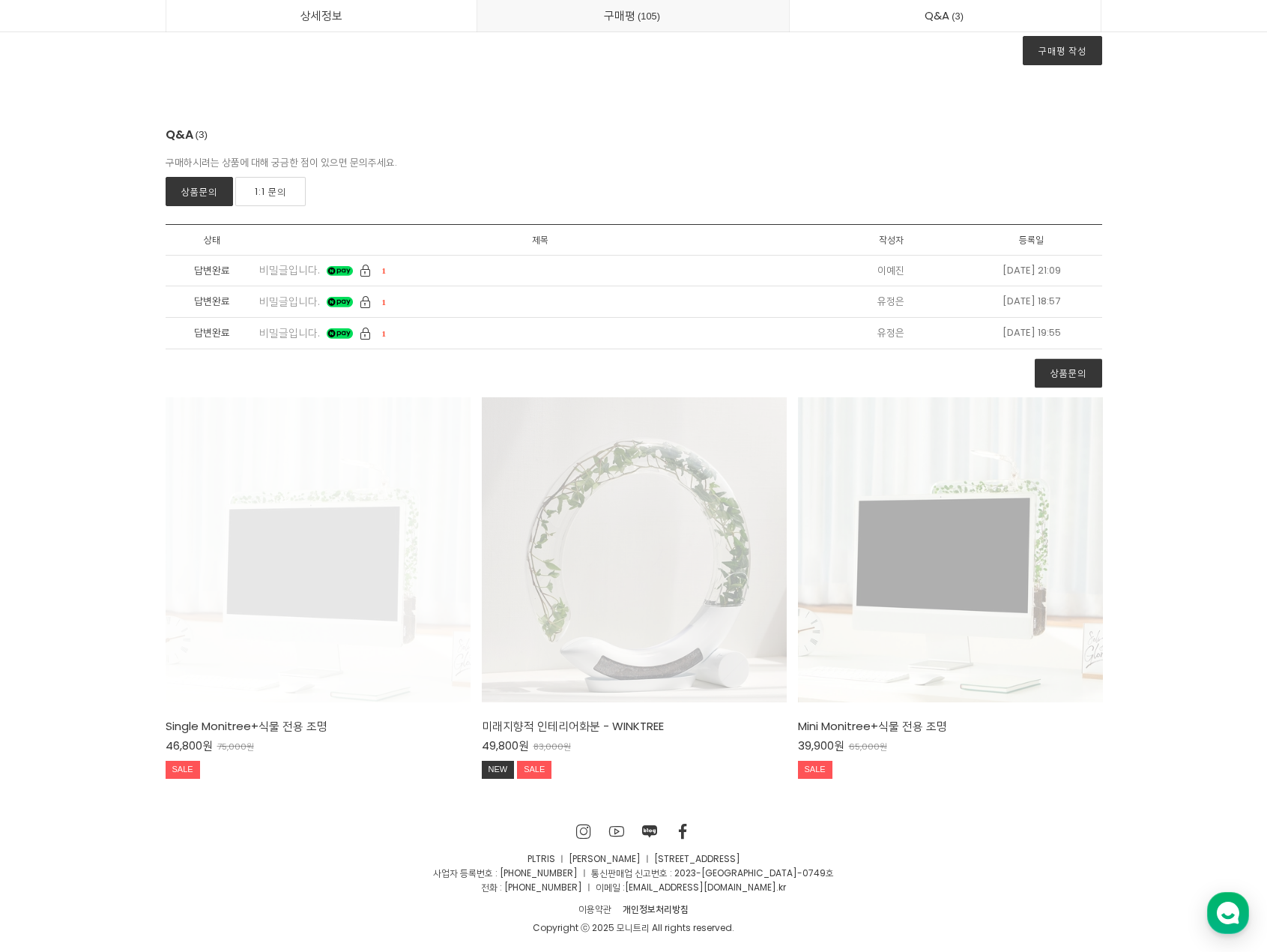
scroll to position [43417, 0]
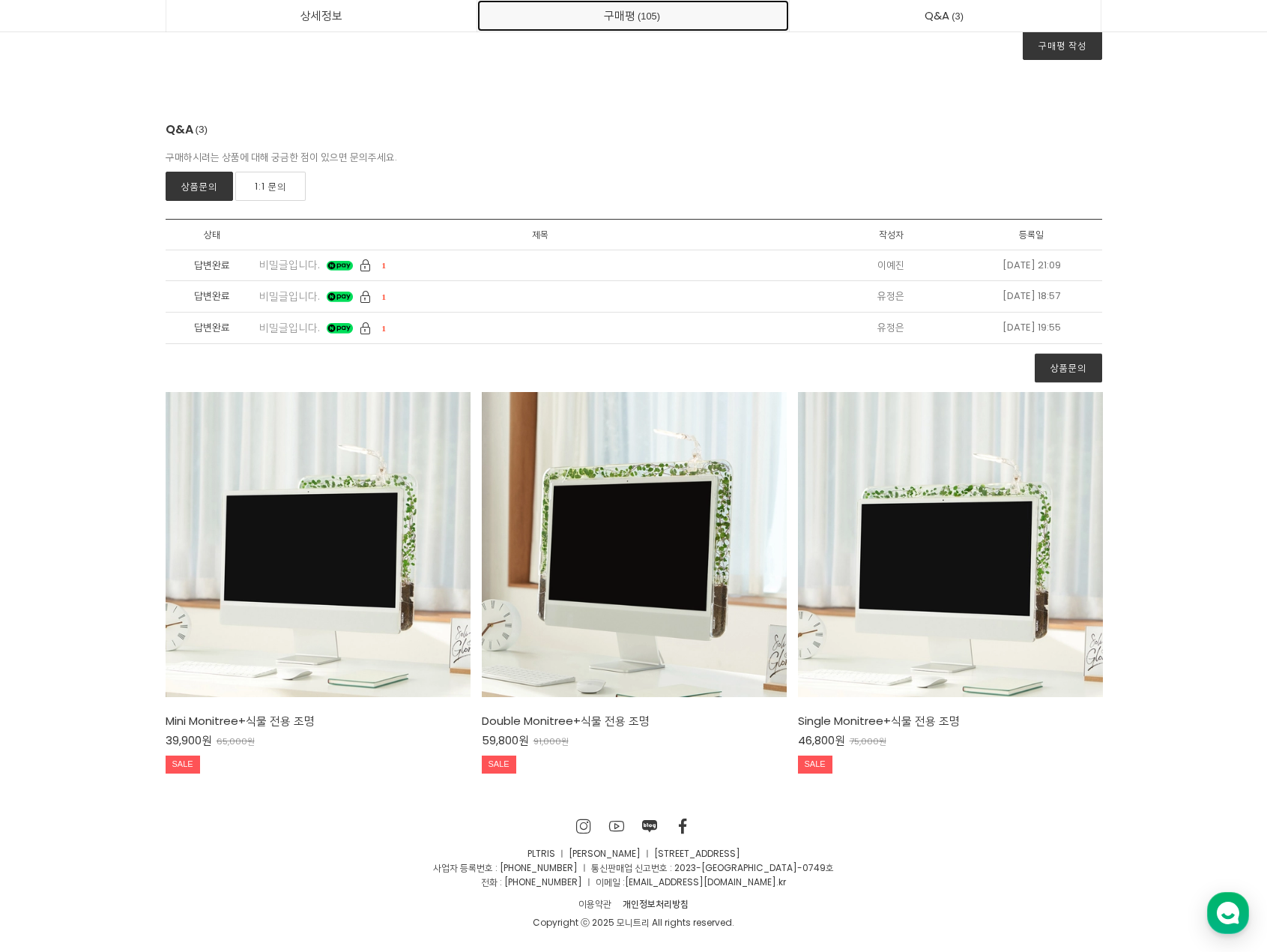
click at [729, 20] on link "구매평 105" at bounding box center [633, 15] width 311 height 32
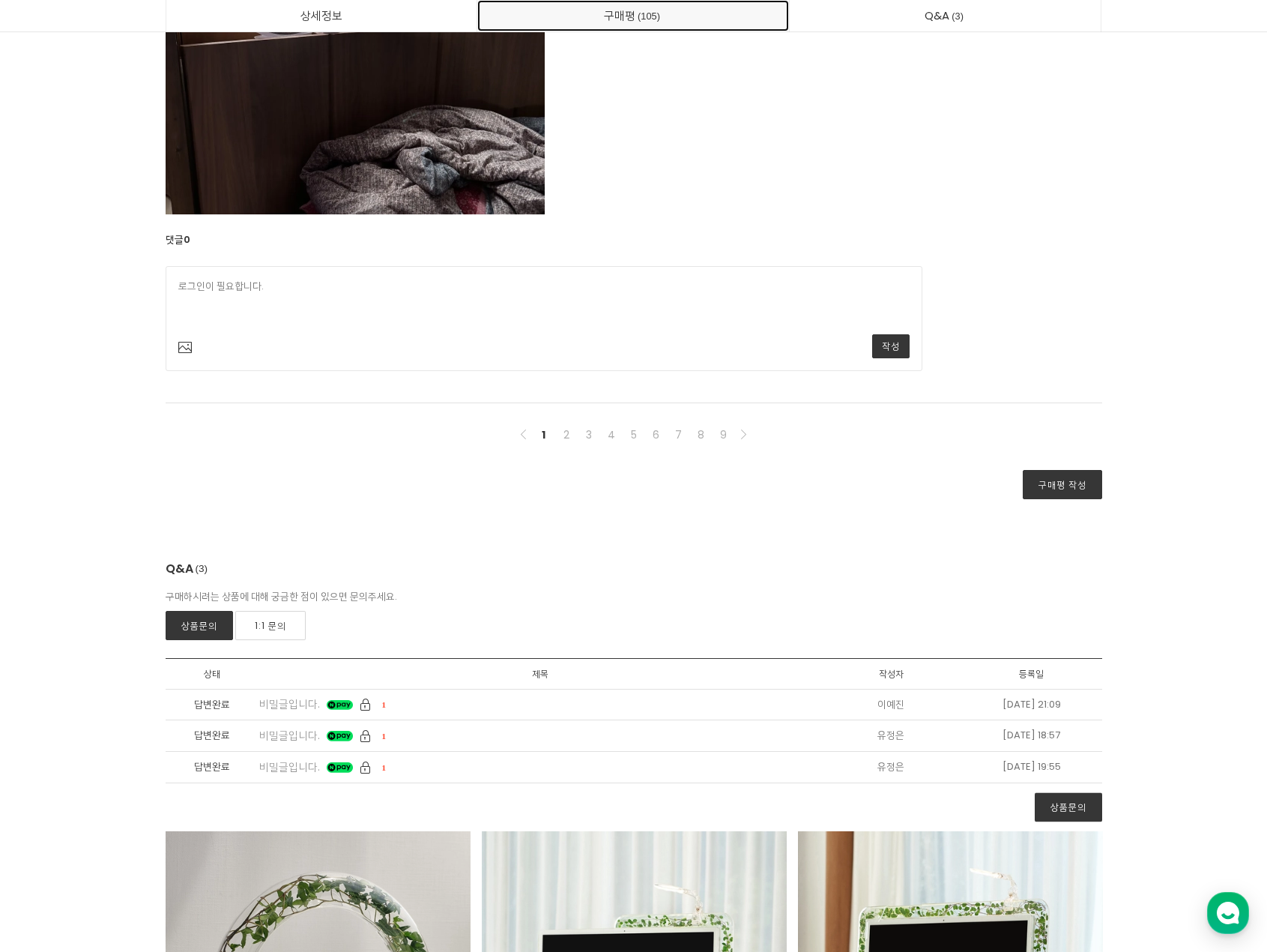
scroll to position [42817, 0]
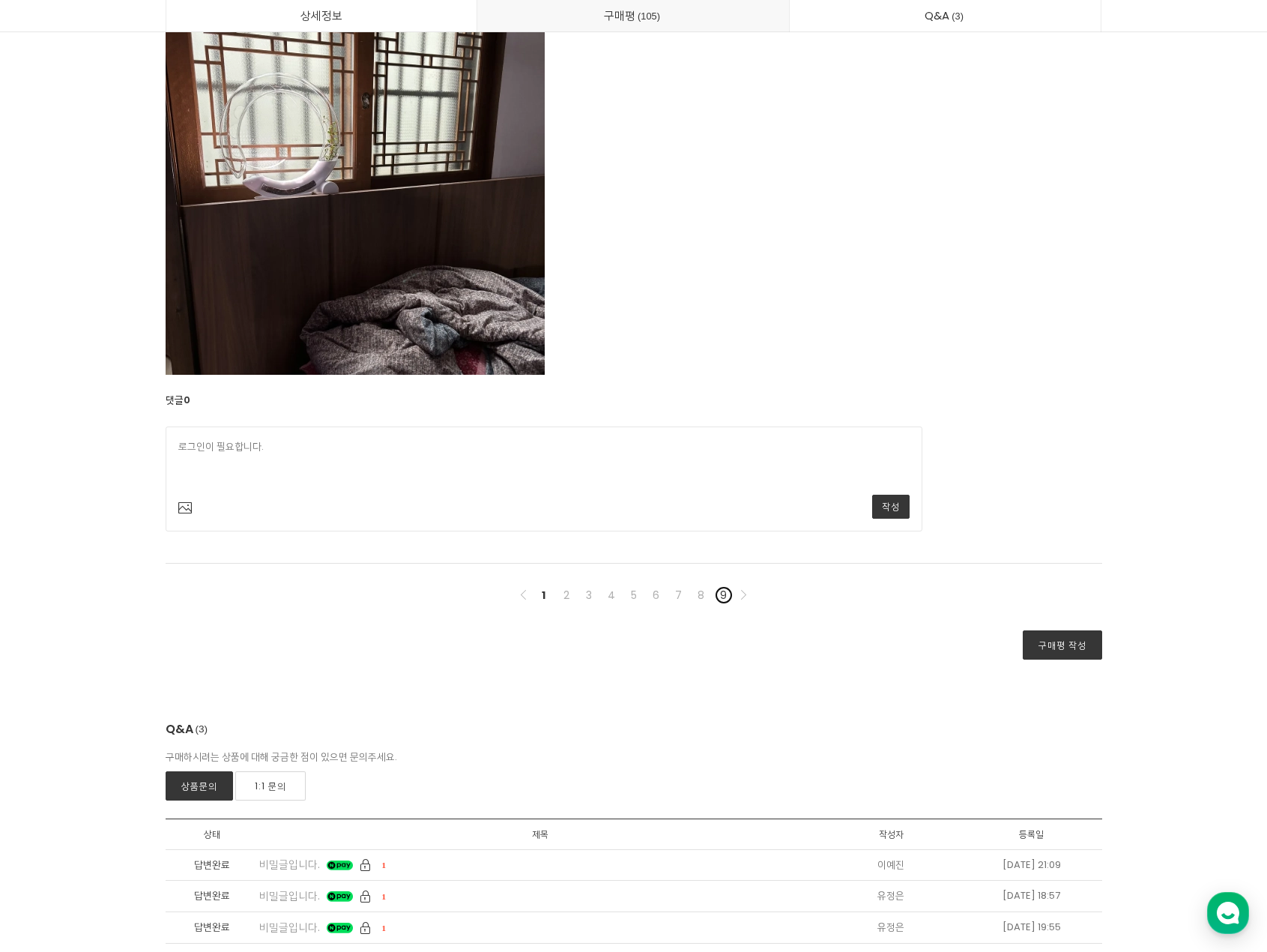
click at [719, 594] on link "9" at bounding box center [724, 595] width 18 height 18
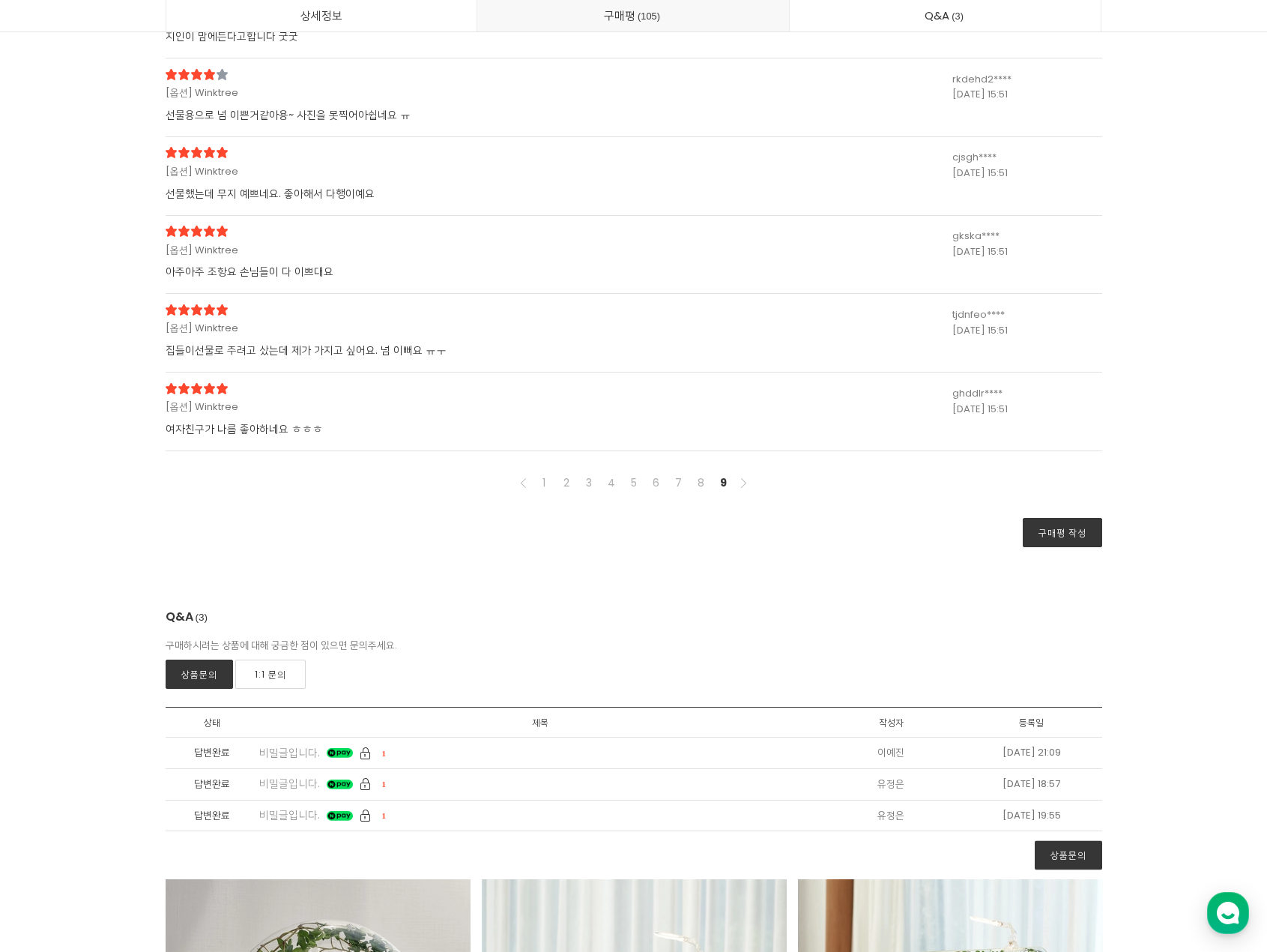
scroll to position [36665, 0]
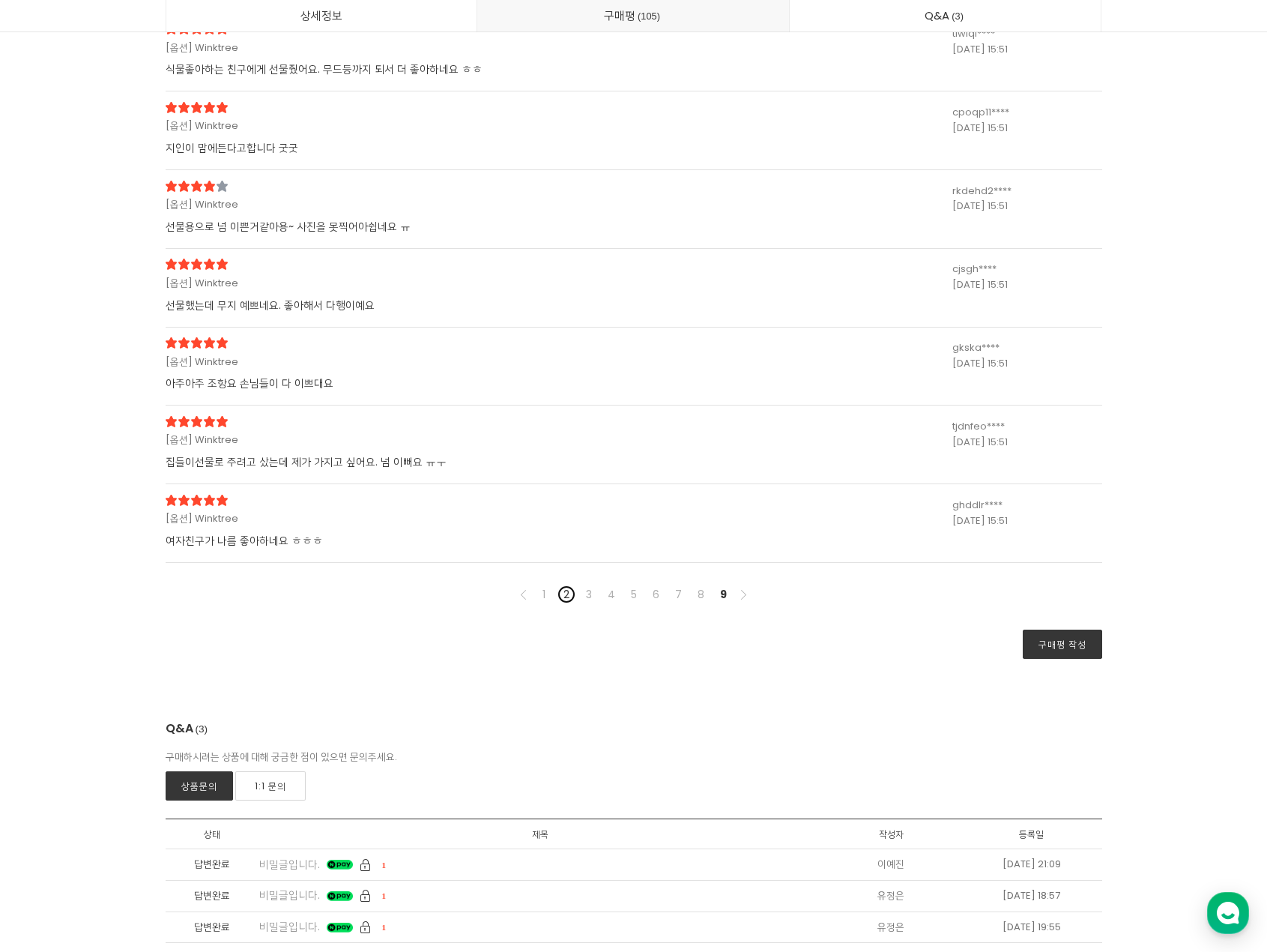
click at [569, 597] on link "2" at bounding box center [566, 594] width 18 height 18
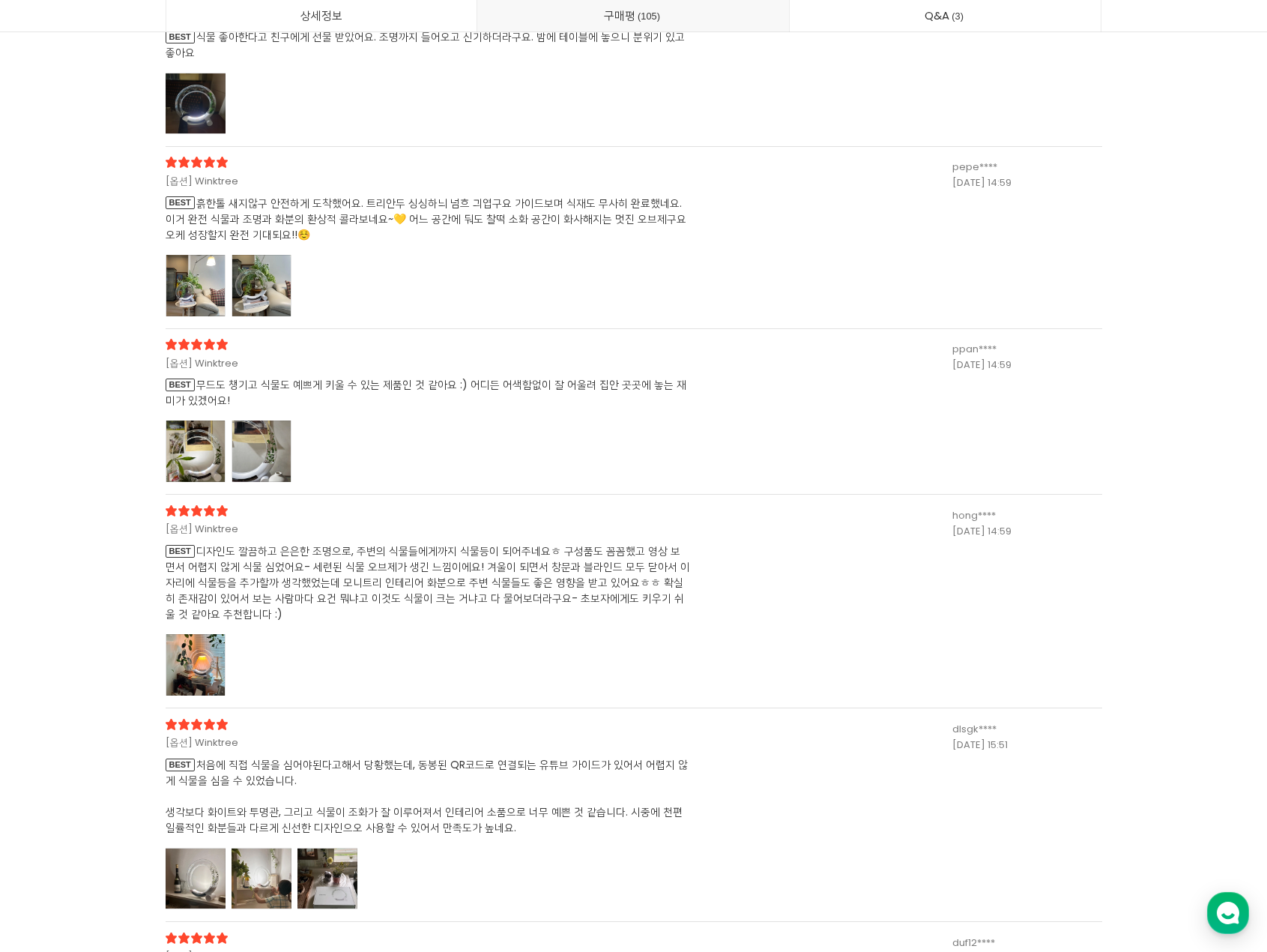
scroll to position [37792, 0]
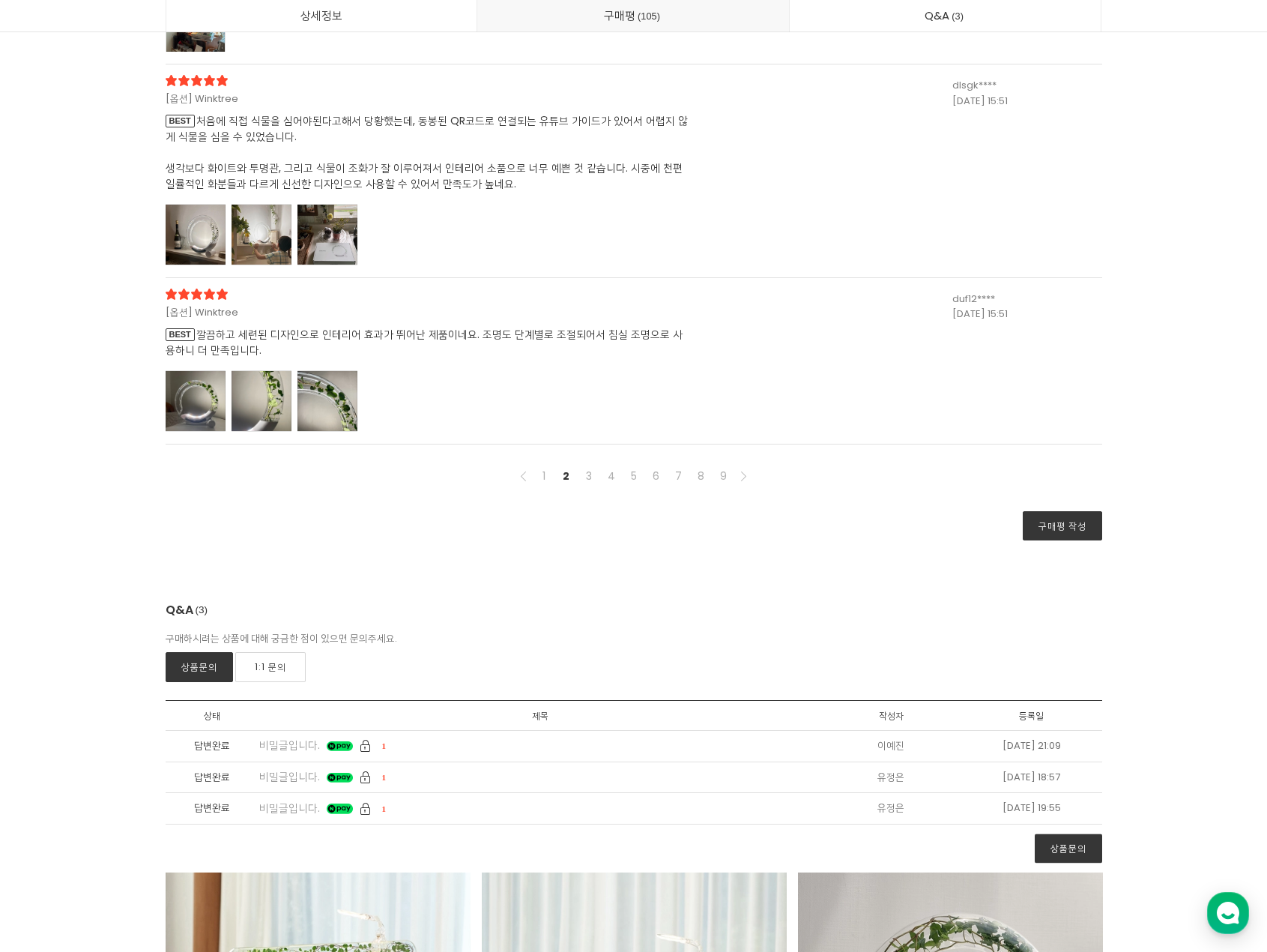
click at [591, 487] on nav "1 2 3 4 5 6 7 8 9 구매평 작성" at bounding box center [634, 496] width 937 height 89
click at [591, 479] on link "3" at bounding box center [589, 475] width 18 height 18
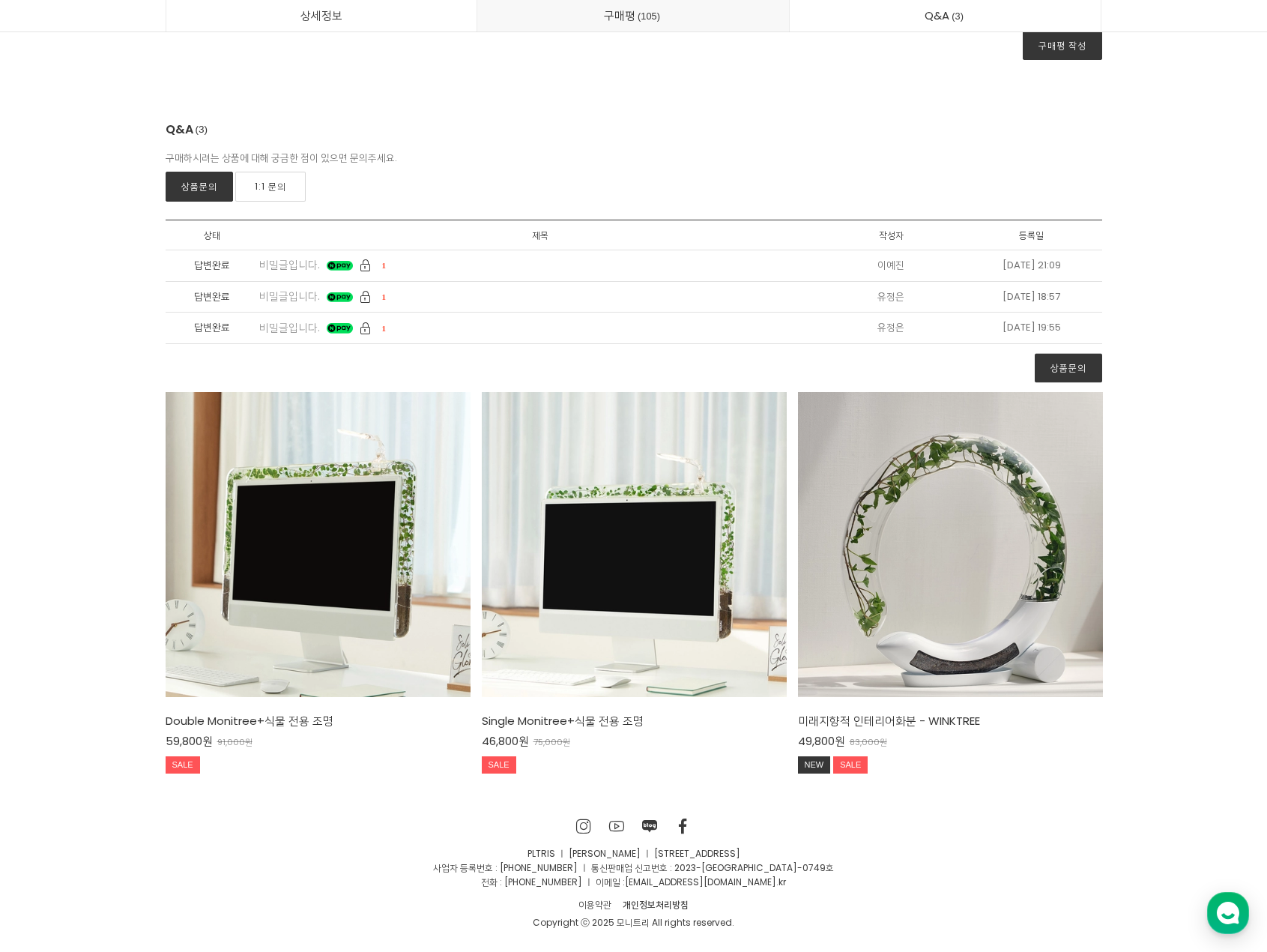
scroll to position [36294, 0]
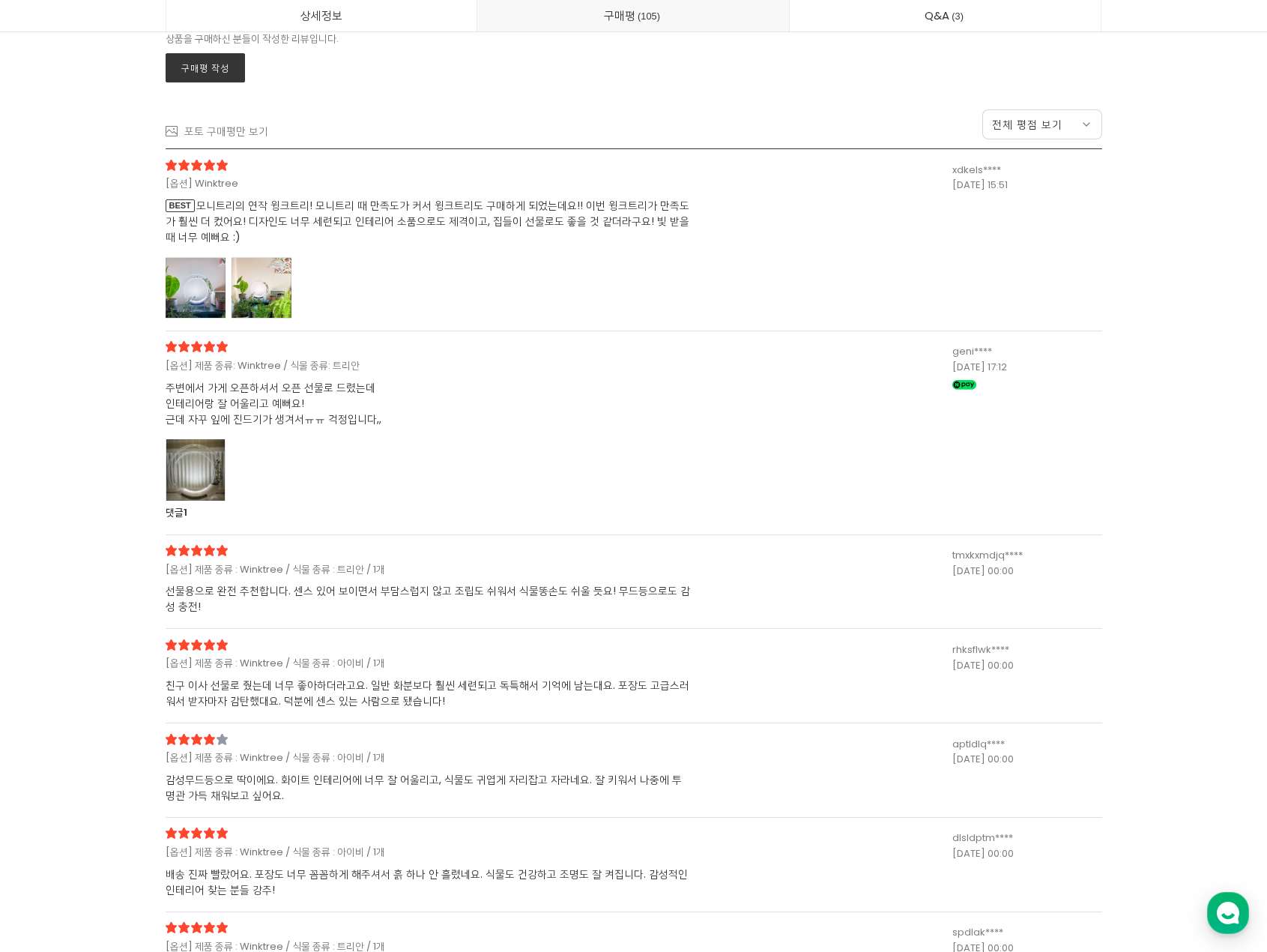
click at [181, 516] on strong "댓글" at bounding box center [174, 512] width 18 height 15
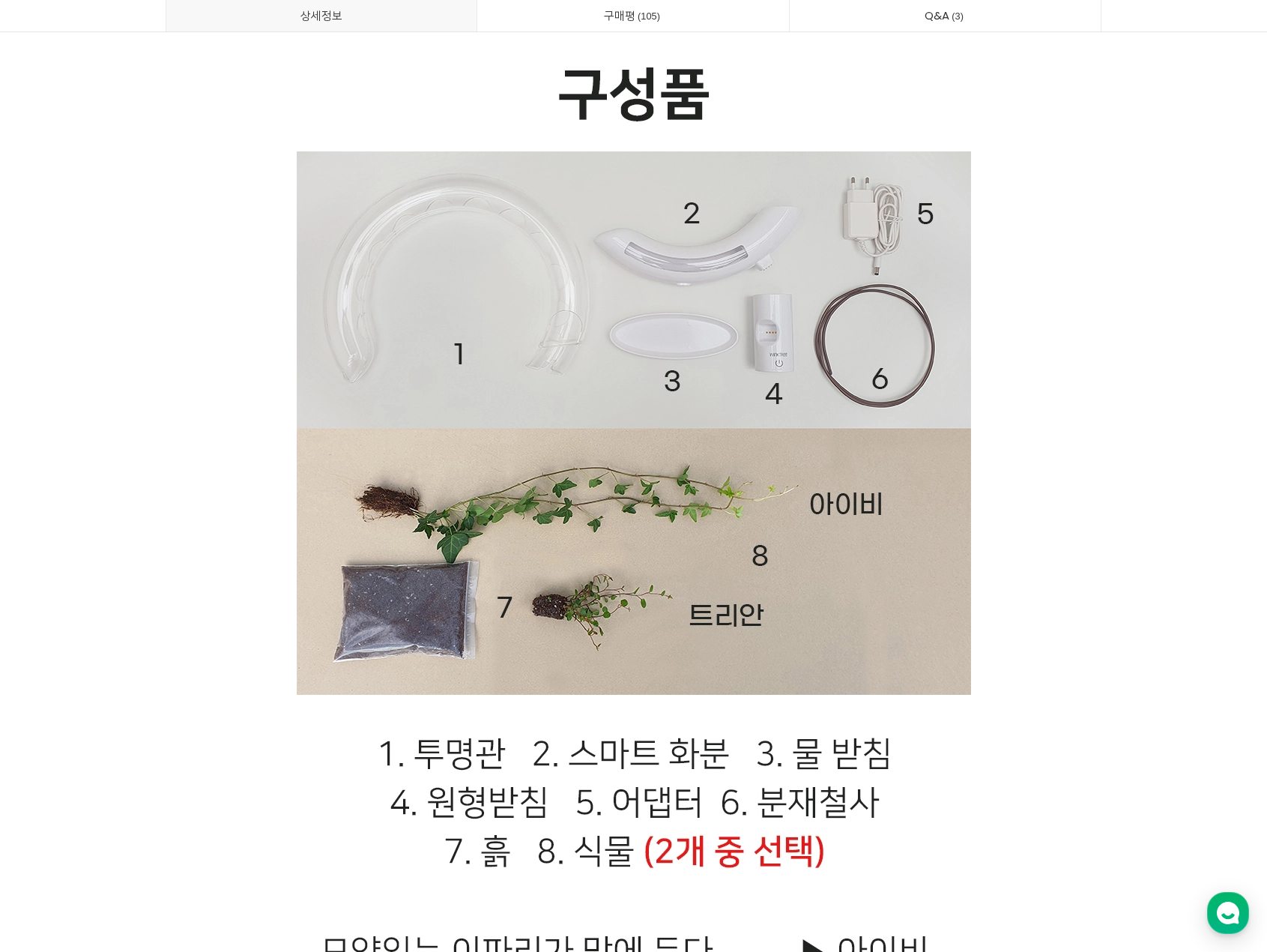
scroll to position [27452, 0]
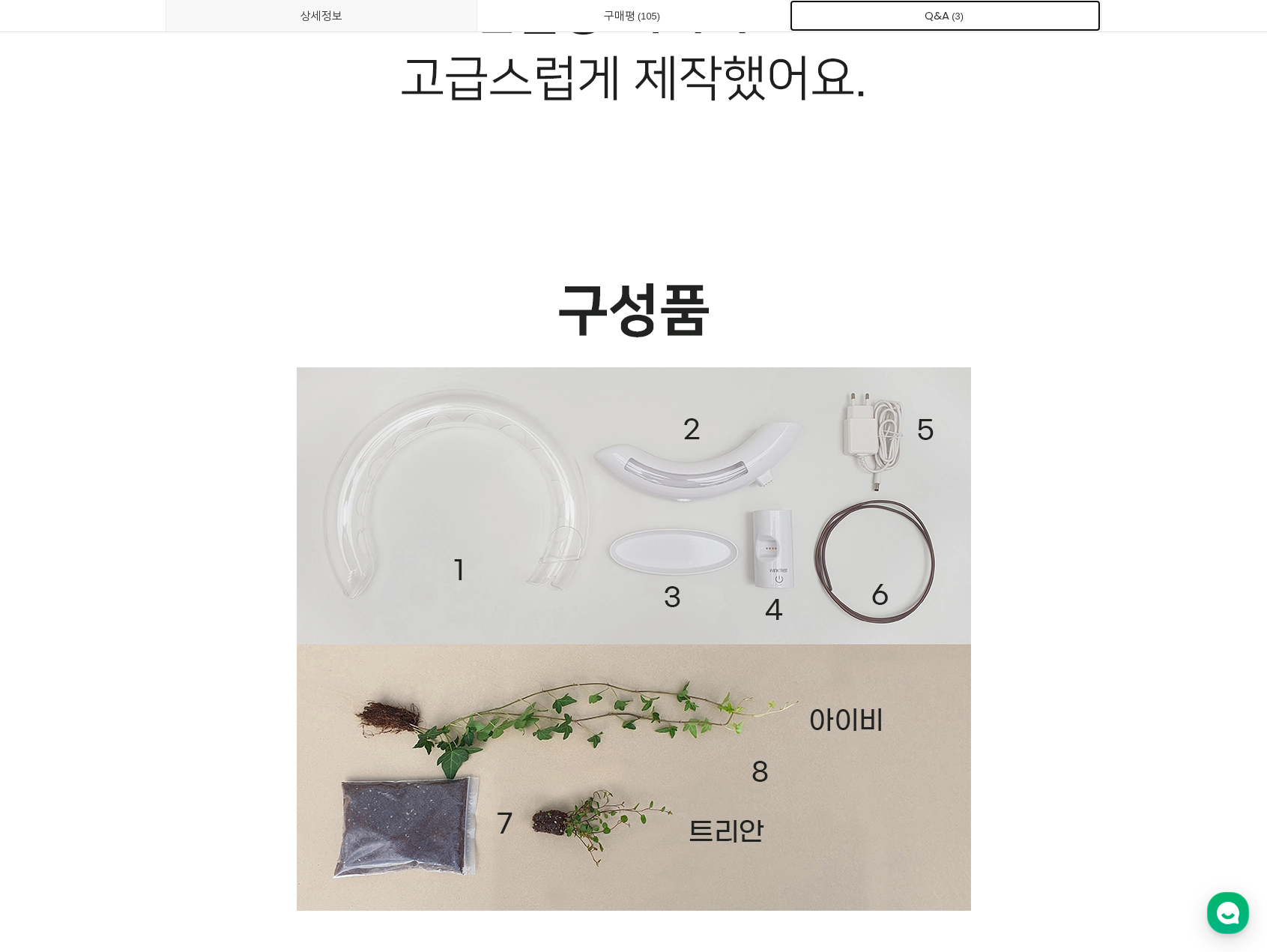
click at [1005, 18] on link "Q&A 3" at bounding box center [945, 15] width 311 height 32
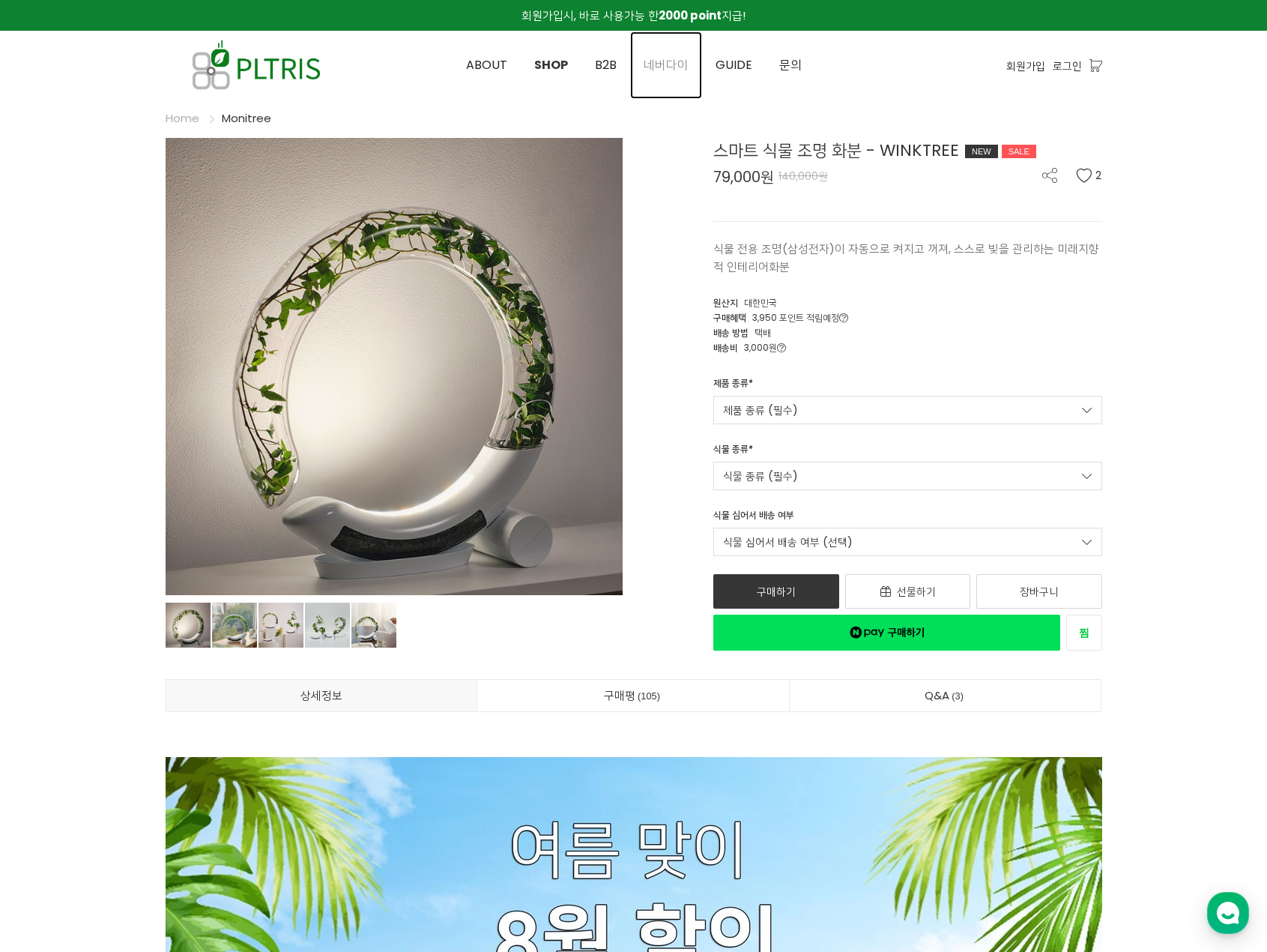
click at [668, 63] on span "네버다이" at bounding box center [666, 65] width 45 height 17
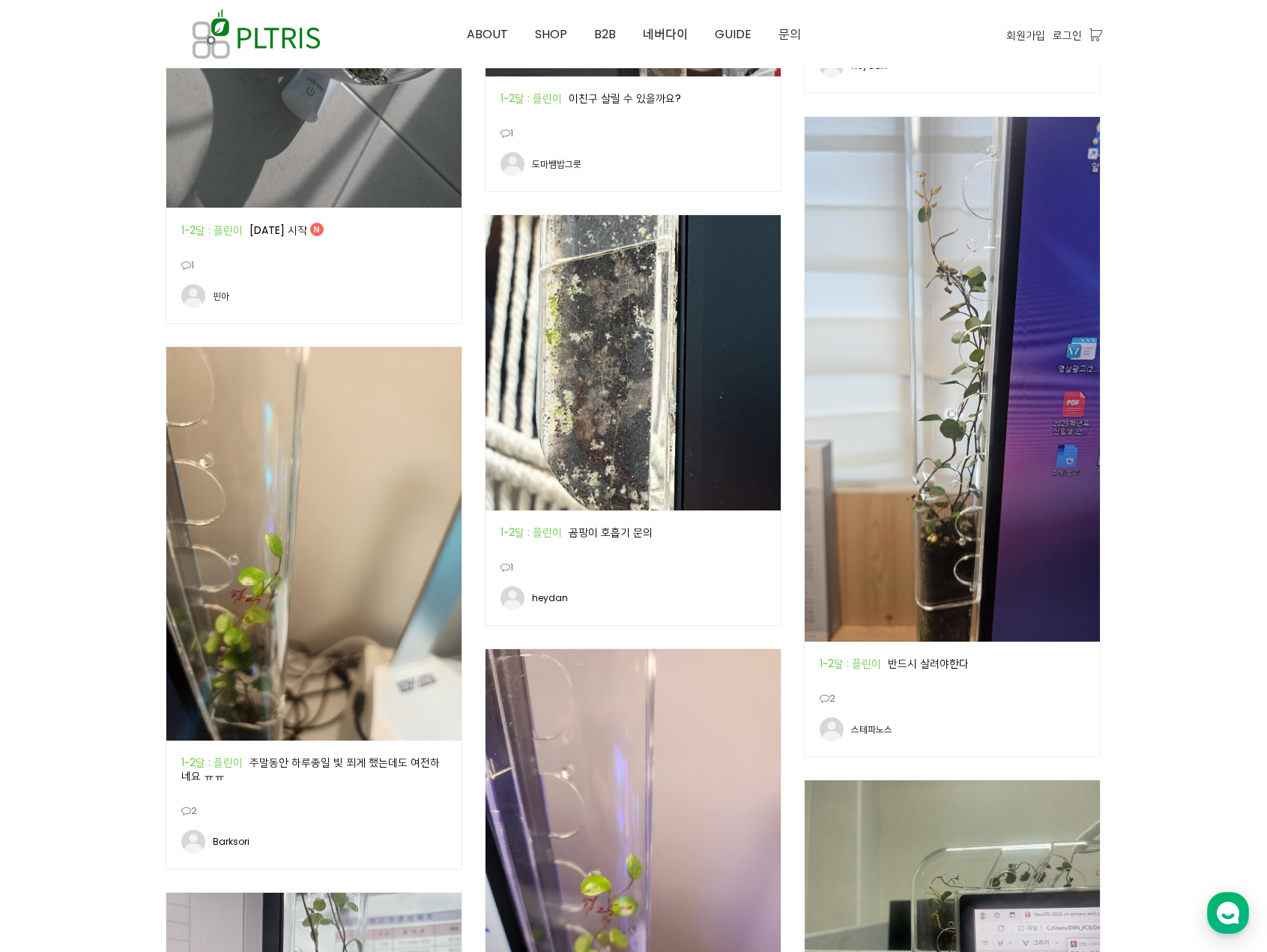
scroll to position [1199, 0]
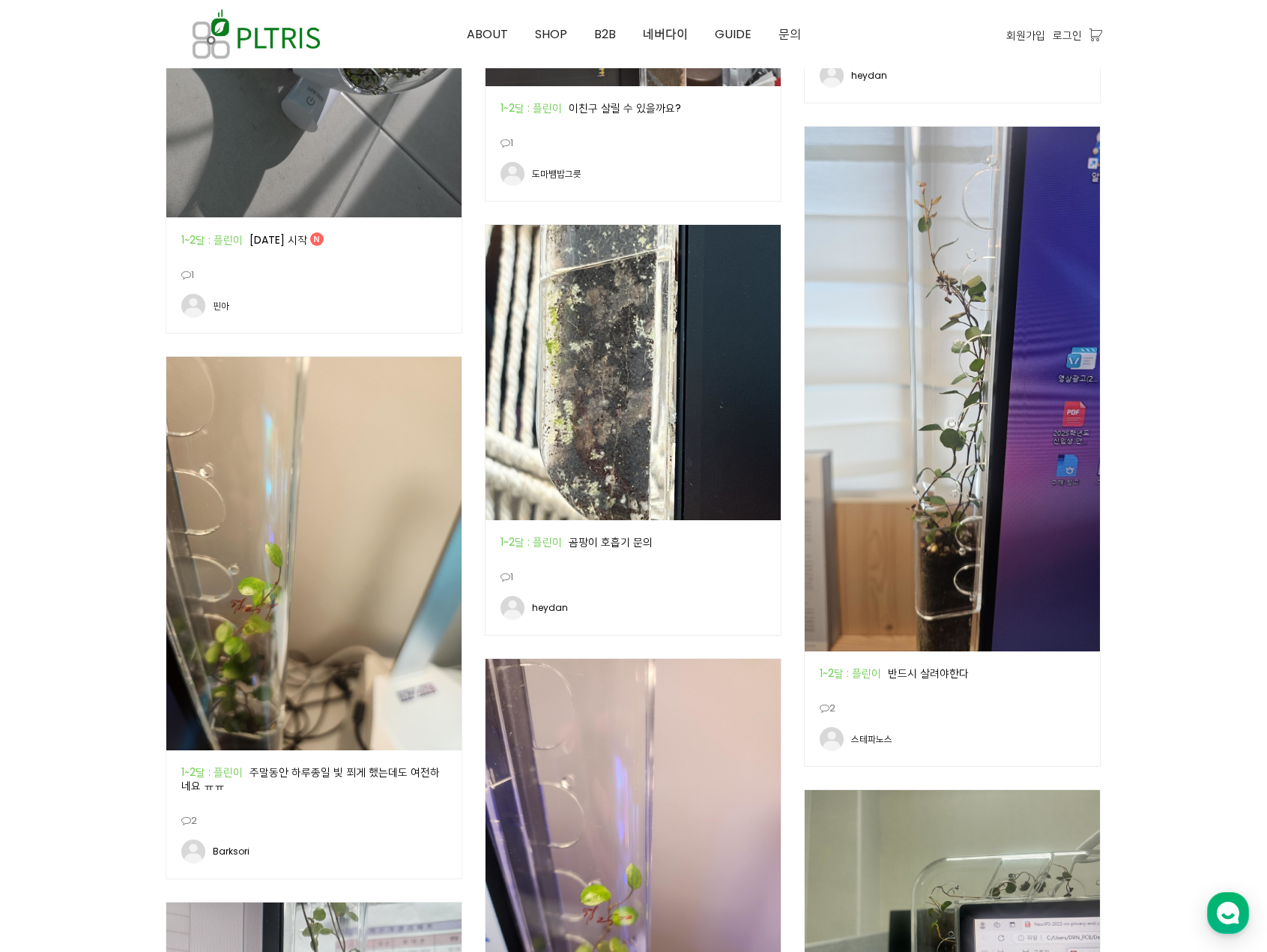
click at [509, 579] on icon at bounding box center [505, 577] width 9 height 9
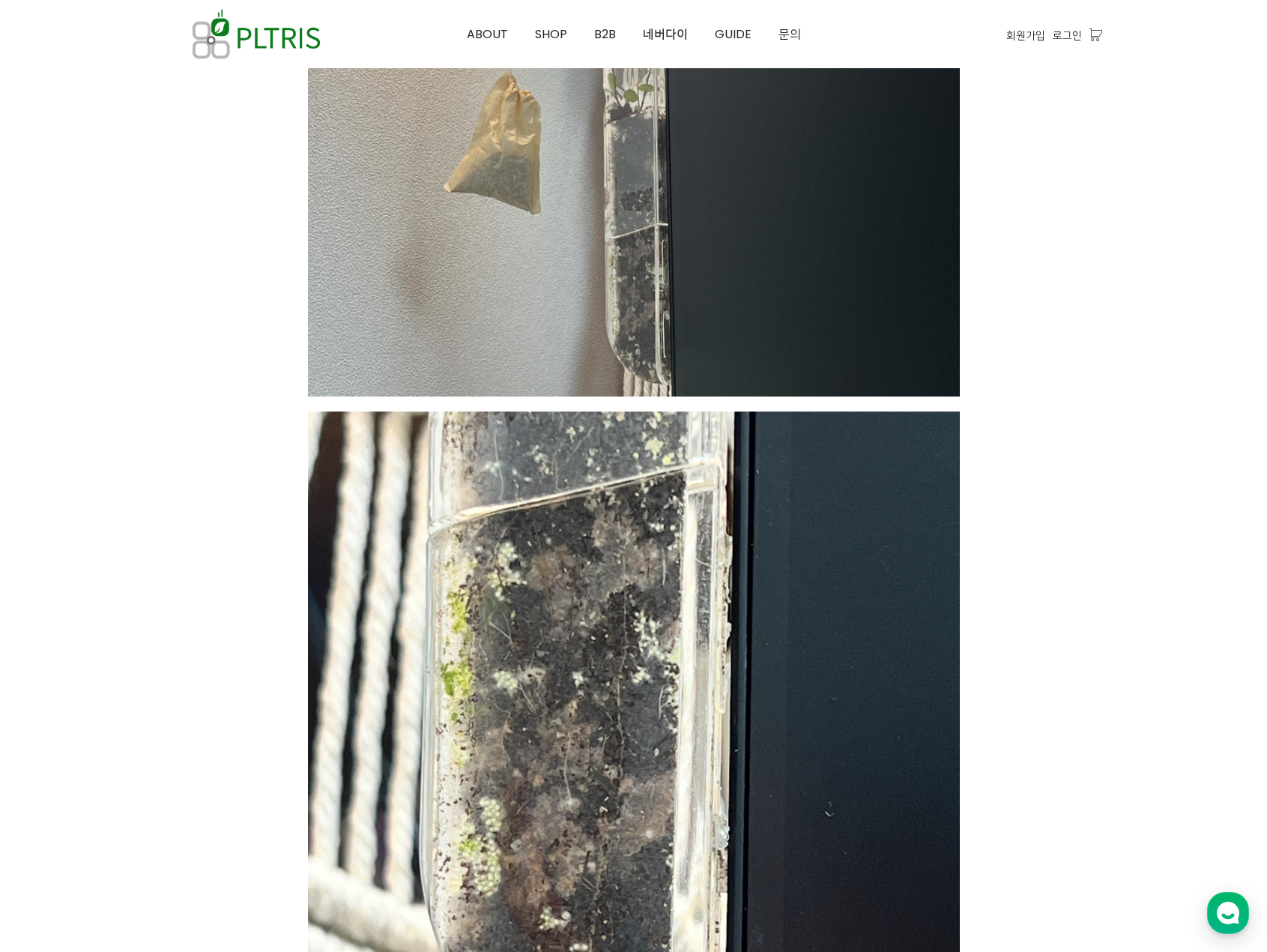
scroll to position [1199, 0]
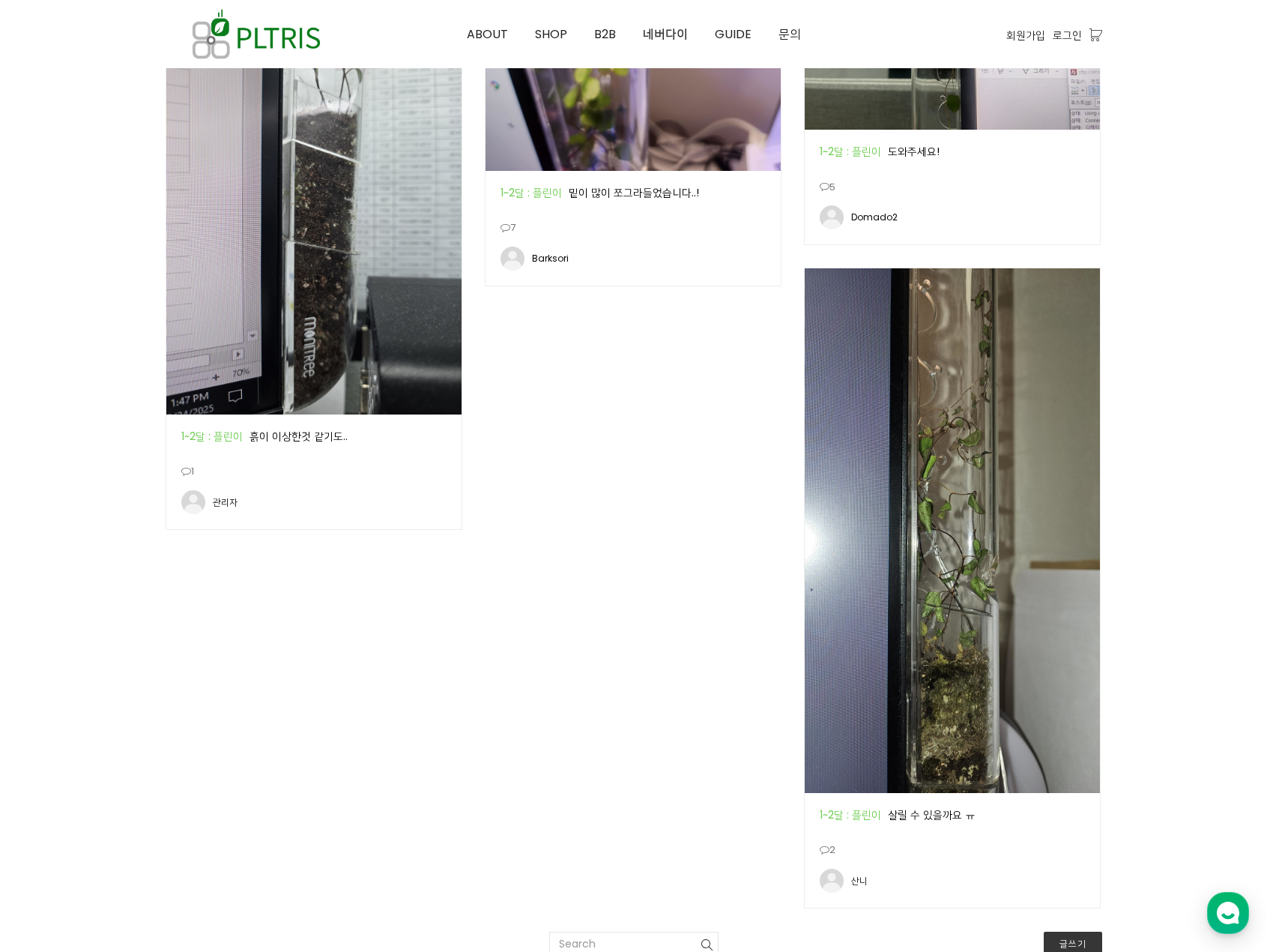
scroll to position [1798, 0]
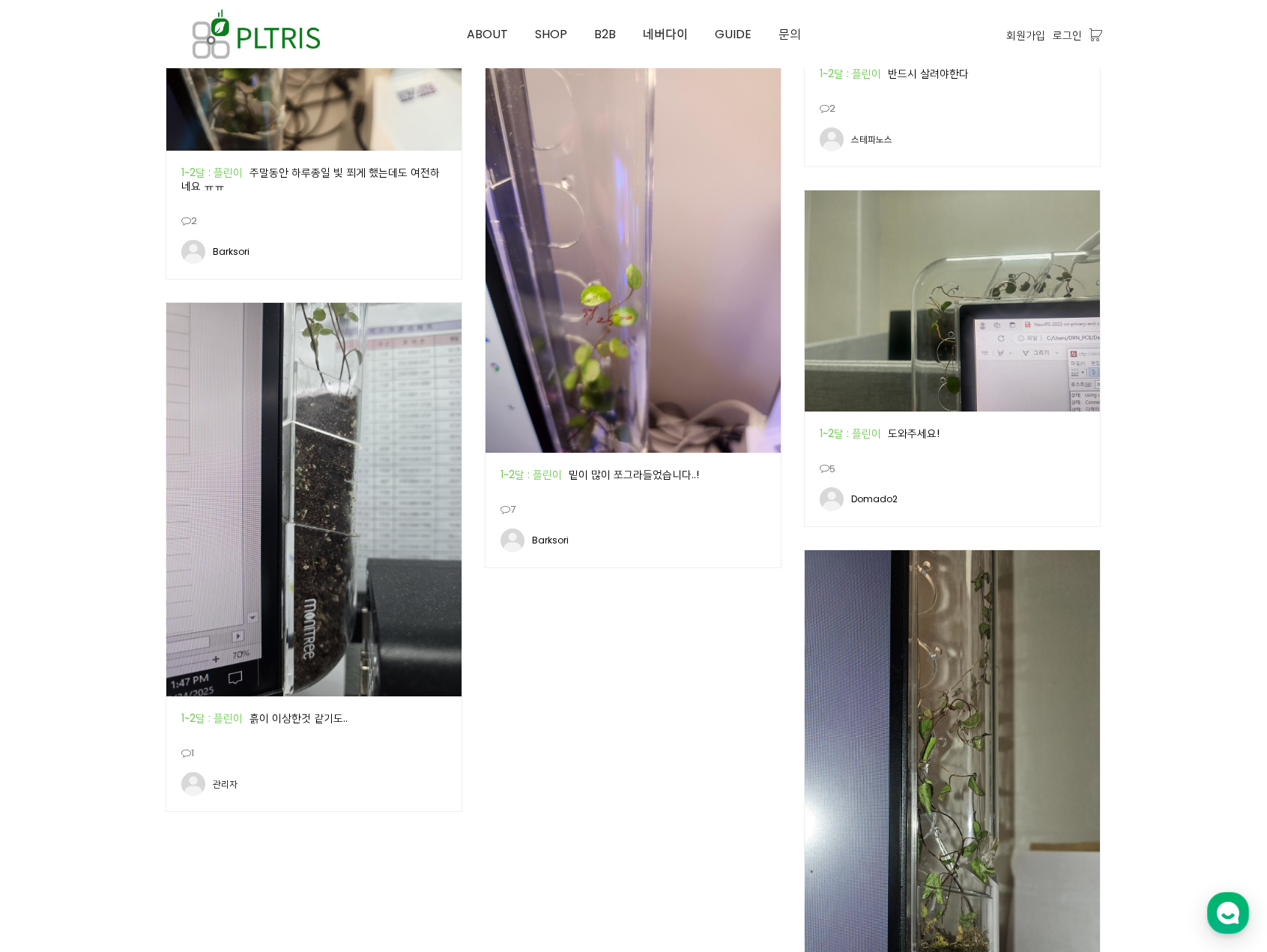
click at [826, 469] on icon at bounding box center [824, 468] width 9 height 9
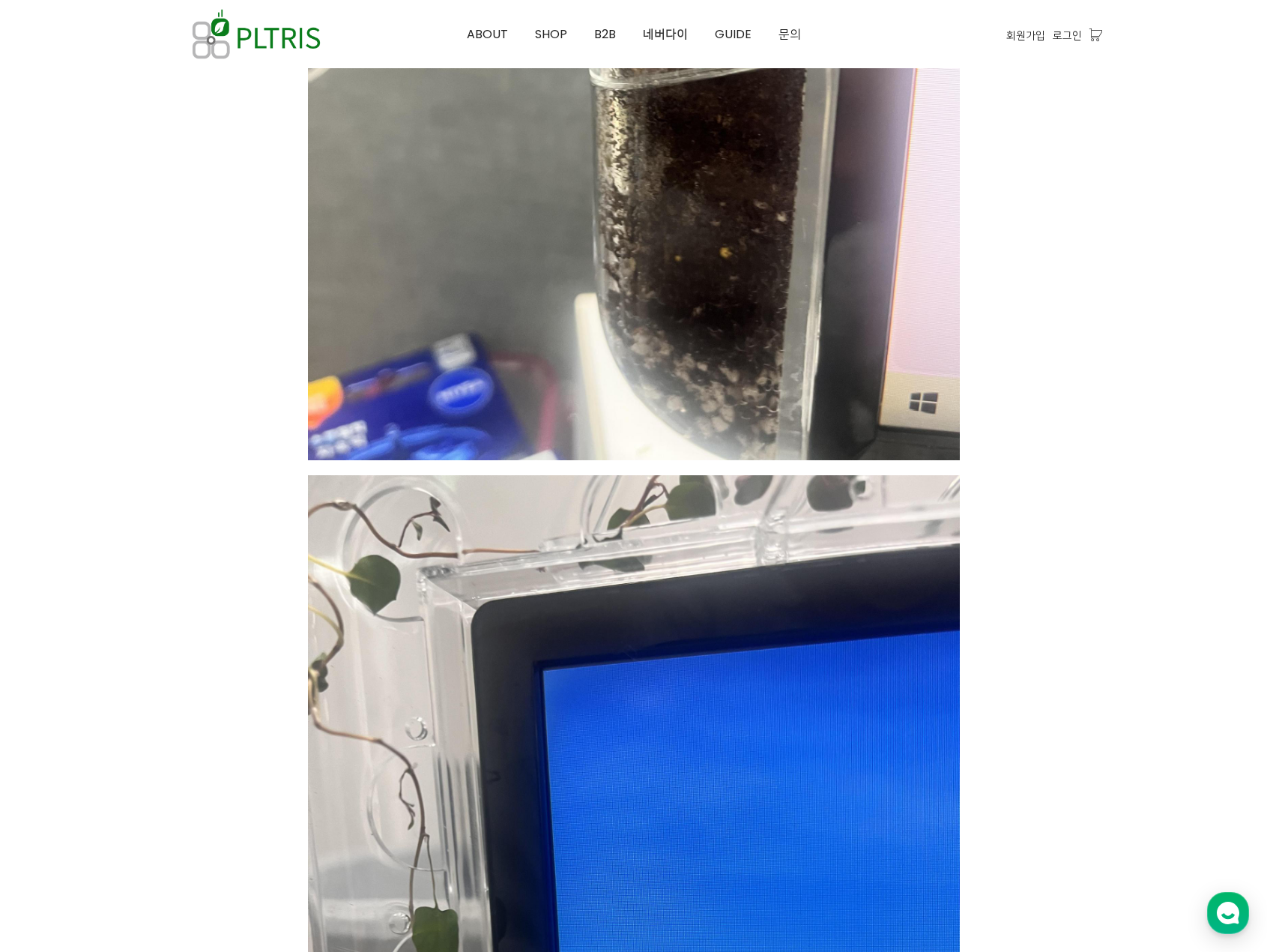
scroll to position [1124, 0]
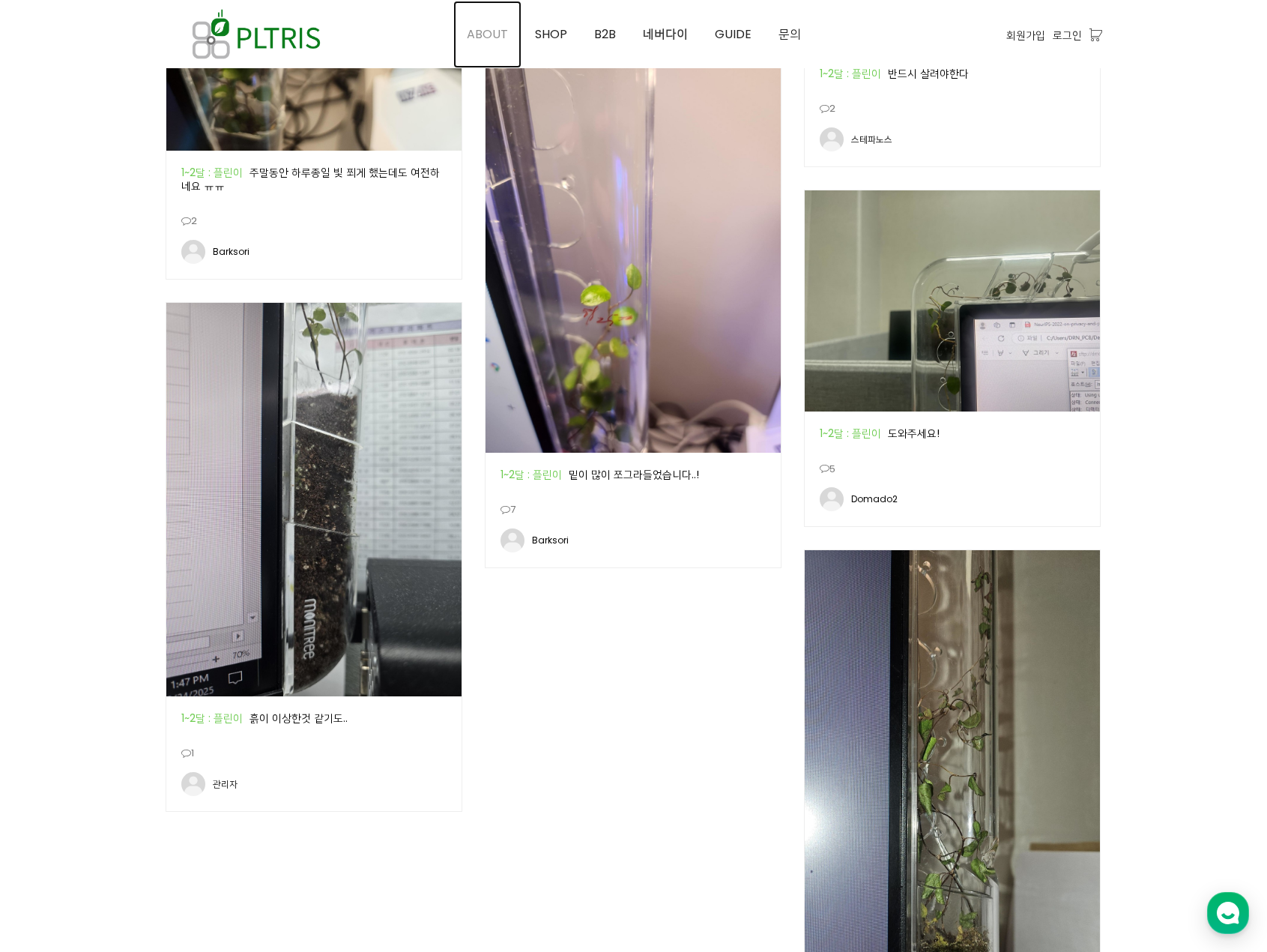
click at [496, 33] on span "ABOUT" at bounding box center [487, 34] width 41 height 17
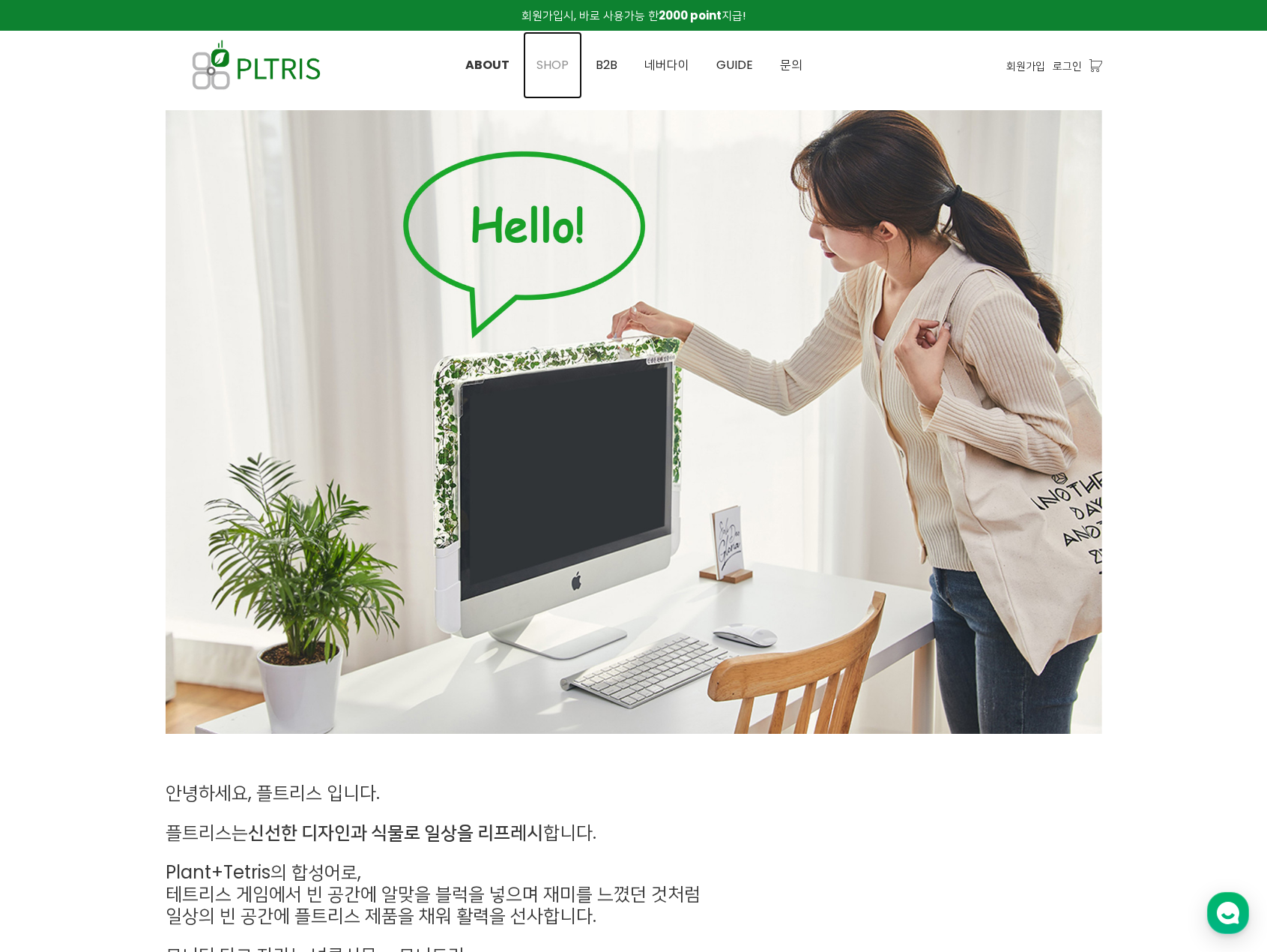
click at [567, 81] on link "SHOP" at bounding box center [552, 65] width 59 height 67
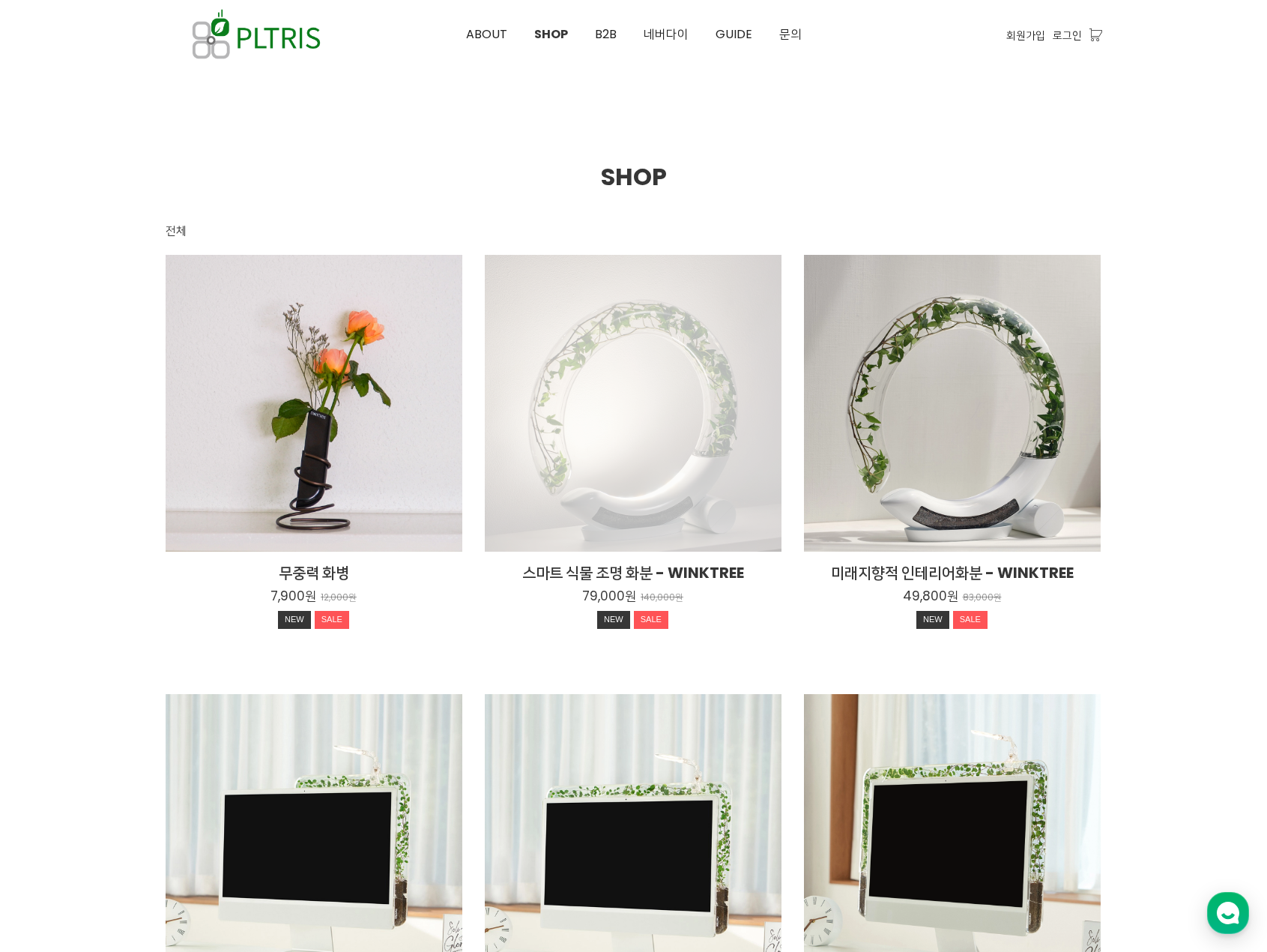
scroll to position [749, 0]
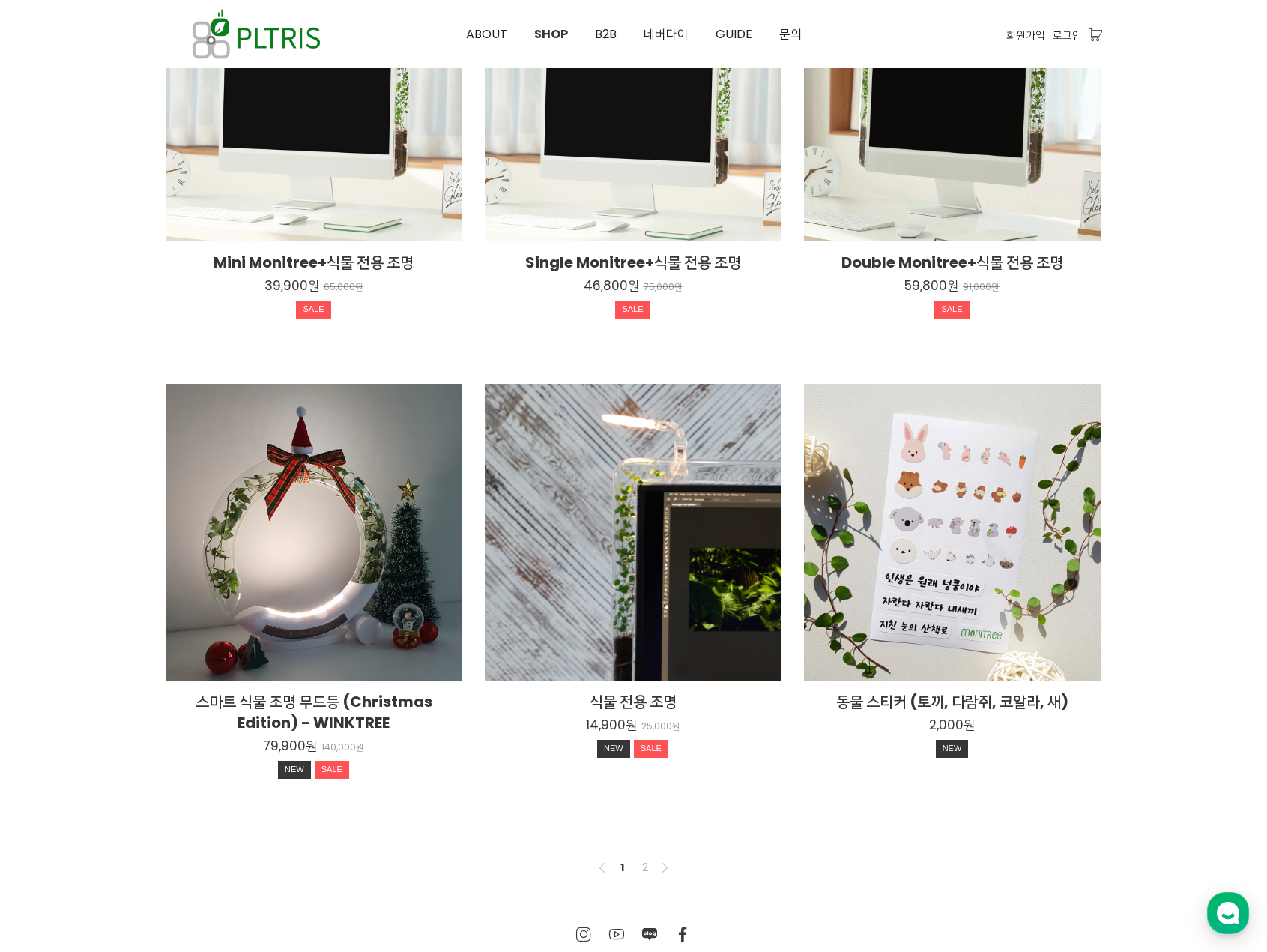
drag, startPoint x: 628, startPoint y: 278, endPoint x: 1162, endPoint y: 305, distance: 534.7
click at [1162, 305] on div at bounding box center [633, 126] width 1267 height 1553
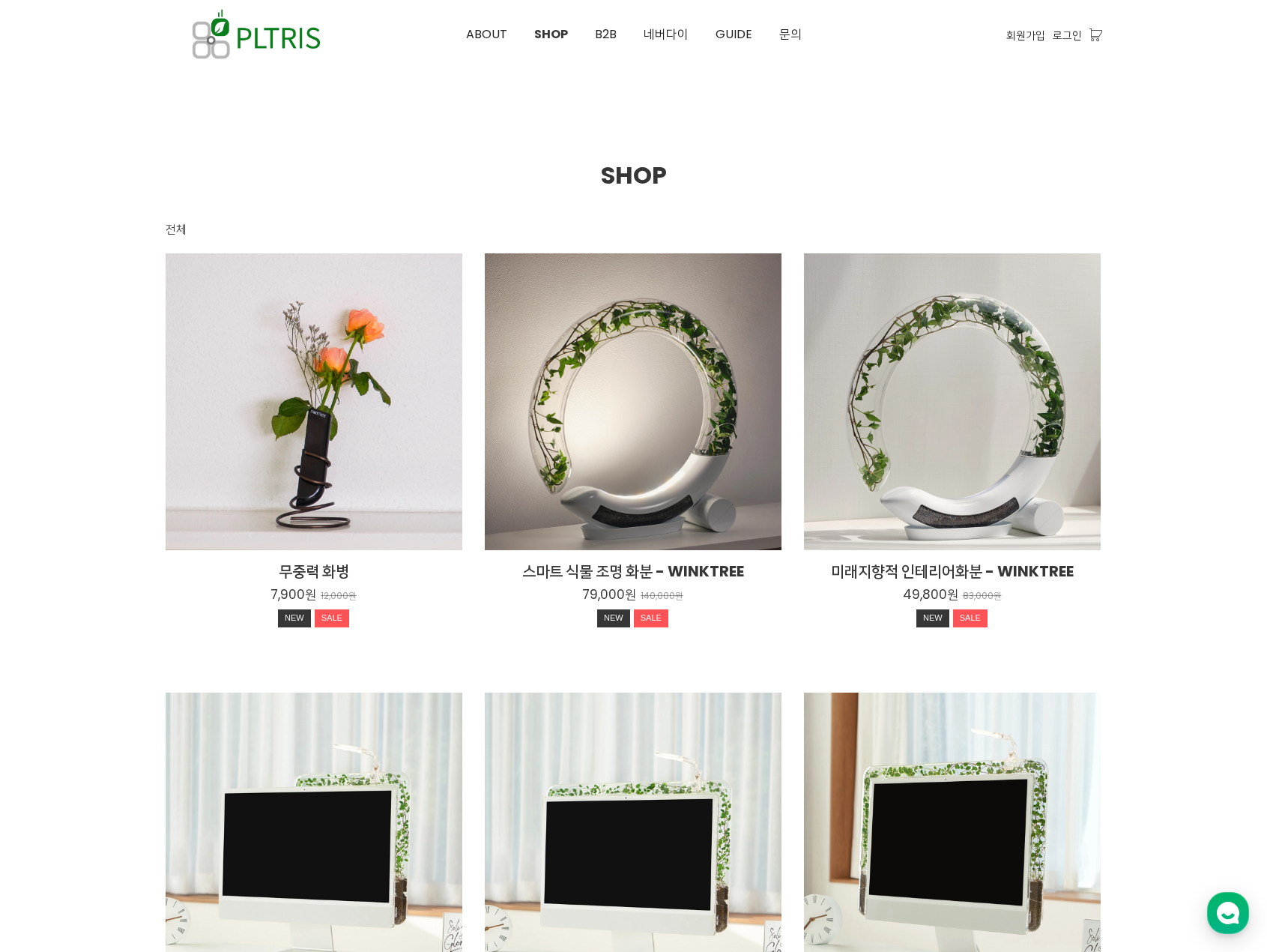
scroll to position [0, 0]
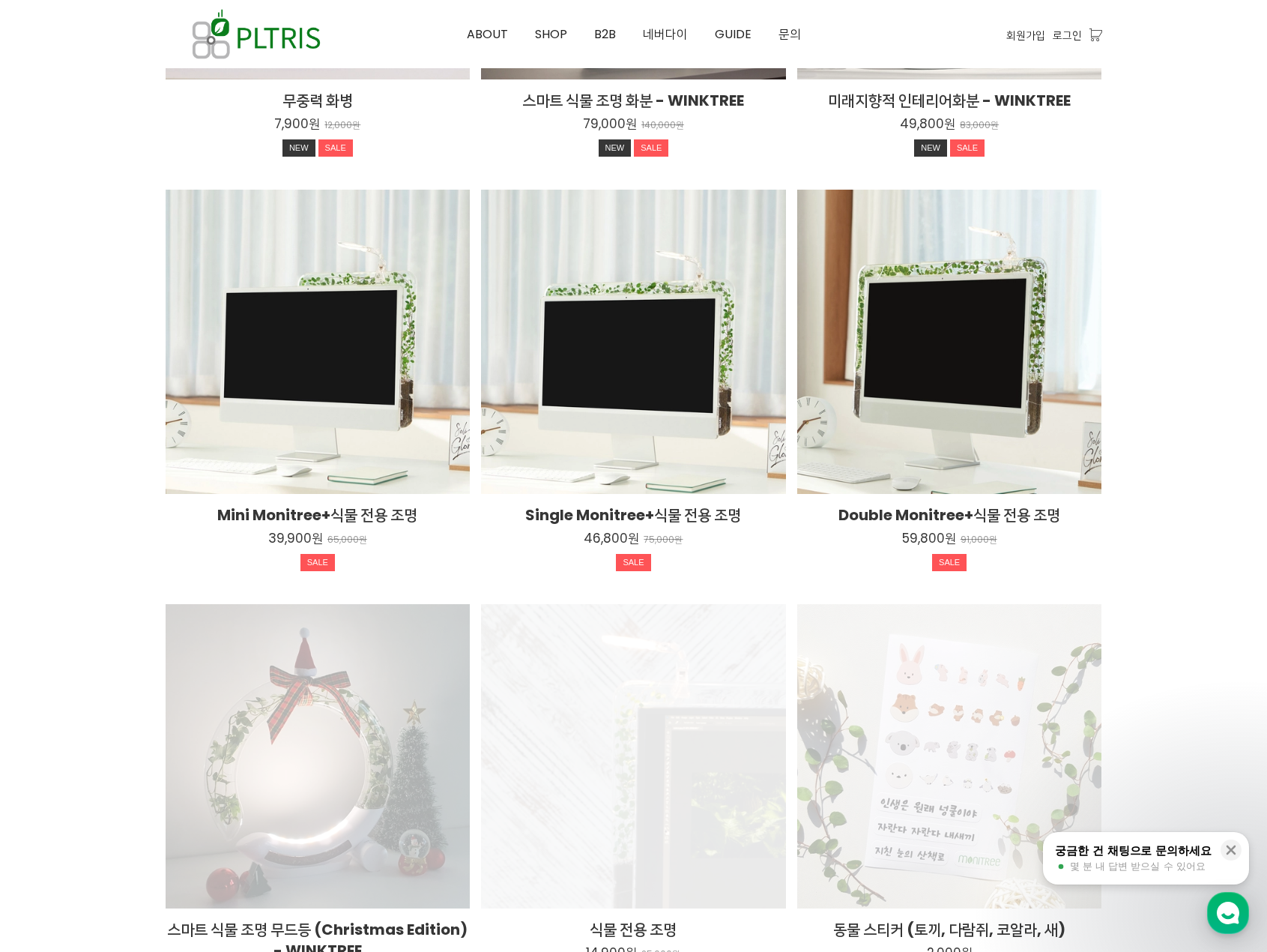
scroll to position [2519, 0]
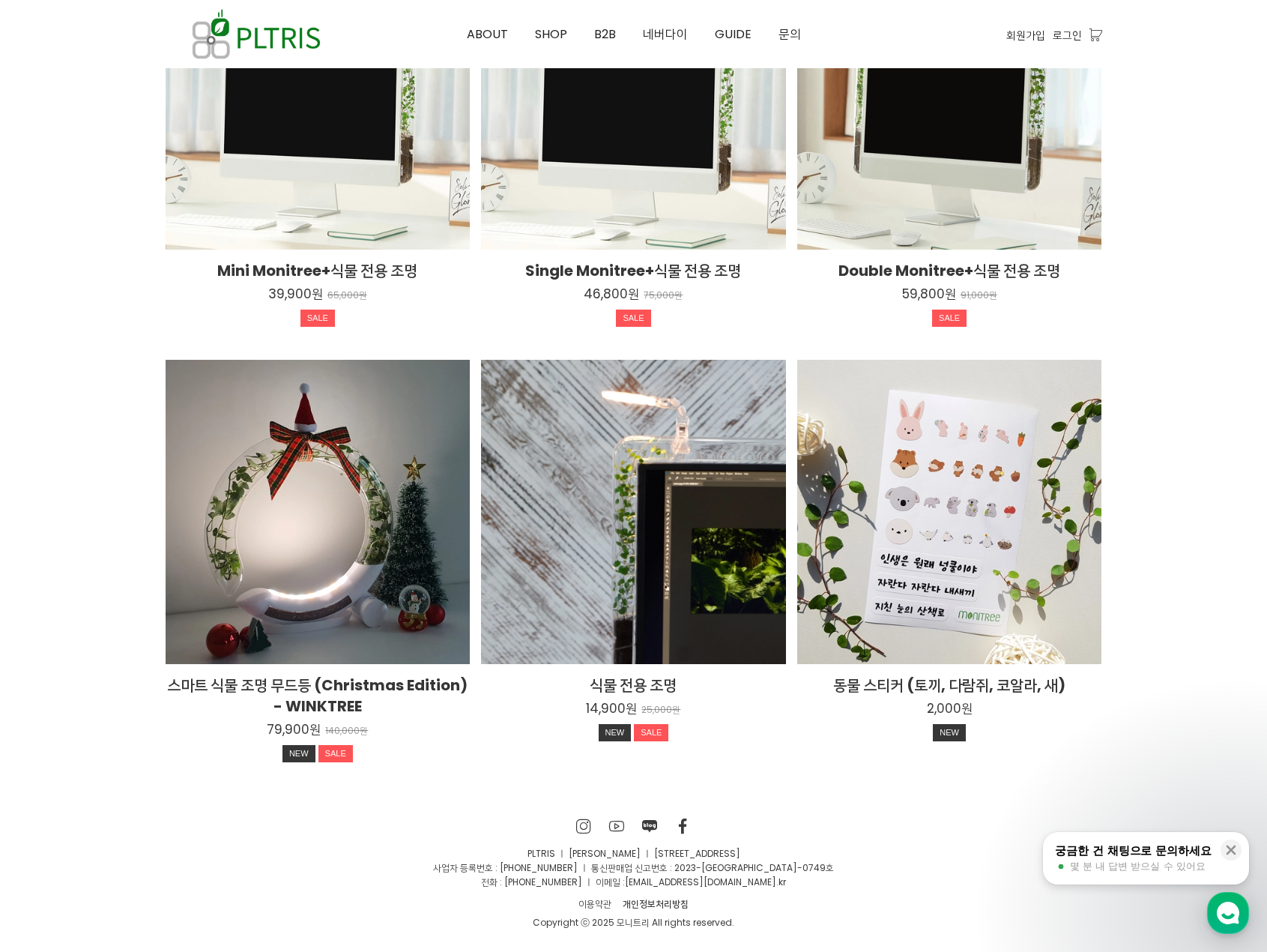
drag, startPoint x: 607, startPoint y: 855, endPoint x: 786, endPoint y: 858, distance: 179.0
click at [786, 858] on p "PLTRIS ㅣ [PERSON_NAME] ㅣ [STREET_ADDRESS]" at bounding box center [634, 853] width 937 height 15
drag, startPoint x: 550, startPoint y: 869, endPoint x: 805, endPoint y: 874, distance: 255.0
click at [805, 874] on div "PLTRIS ㅣ 이대헌 ㅣ 서울시 성북구 삼선교로 16길 116, 상상큐브 B101호 사업자 등록번호 : 742-95-00911 ㅣ 통신판매업…" at bounding box center [634, 868] width 937 height 44
click at [804, 874] on p "전화 : 010-2126-1994 ㅣ 이메일 : huneyfunny@pltris.co .kr" at bounding box center [634, 881] width 937 height 15
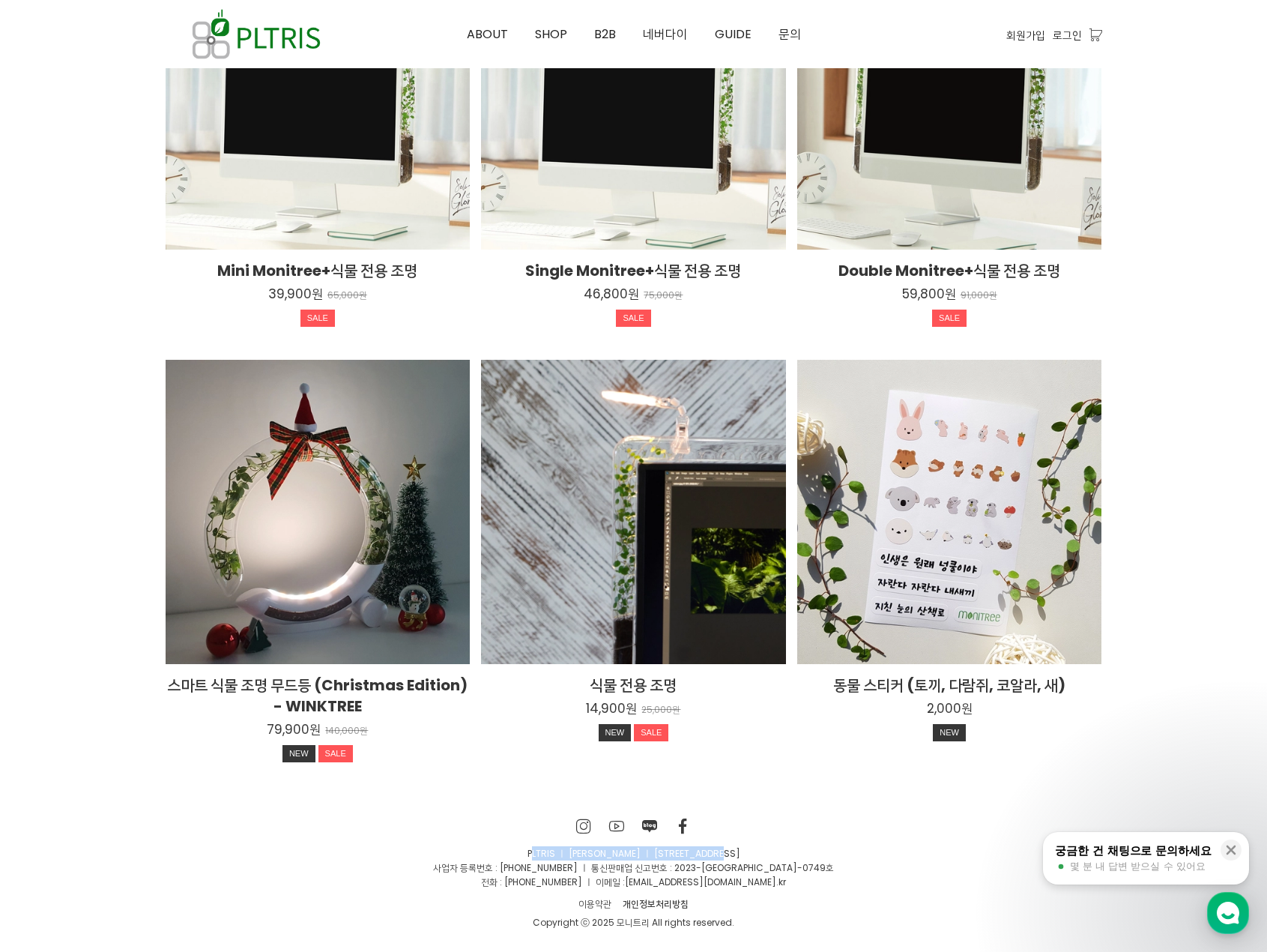
drag, startPoint x: 507, startPoint y: 853, endPoint x: 717, endPoint y: 858, distance: 210.1
click at [717, 858] on p "PLTRIS ㅣ [PERSON_NAME] ㅣ [STREET_ADDRESS]" at bounding box center [634, 853] width 937 height 15
click at [576, 825] on icon at bounding box center [584, 826] width 15 height 15
click at [617, 828] on icon at bounding box center [617, 826] width 15 height 15
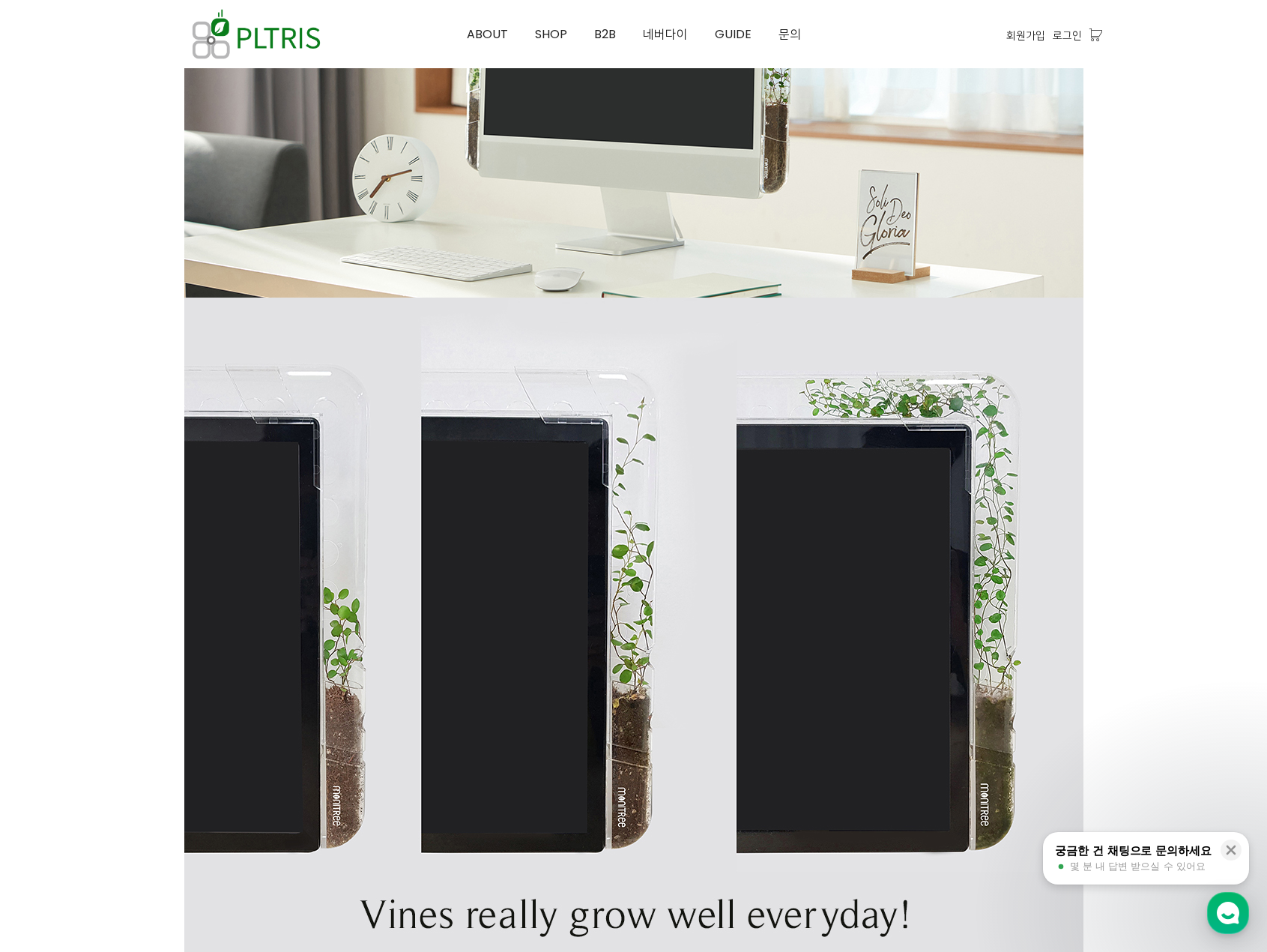
scroll to position [2519, 0]
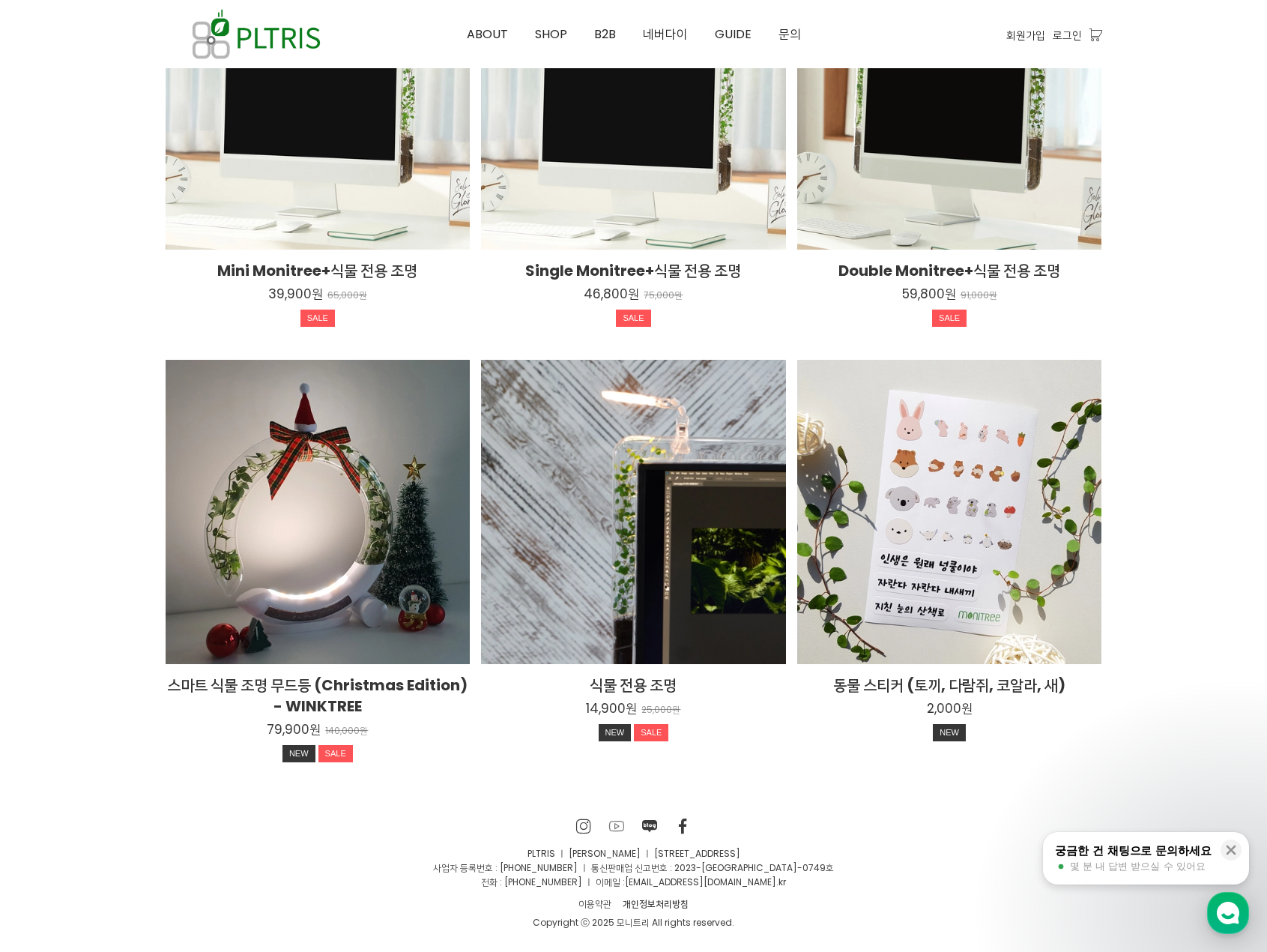
click at [613, 827] on icon at bounding box center [617, 826] width 15 height 15
